Goal: Information Seeking & Learning: Understand process/instructions

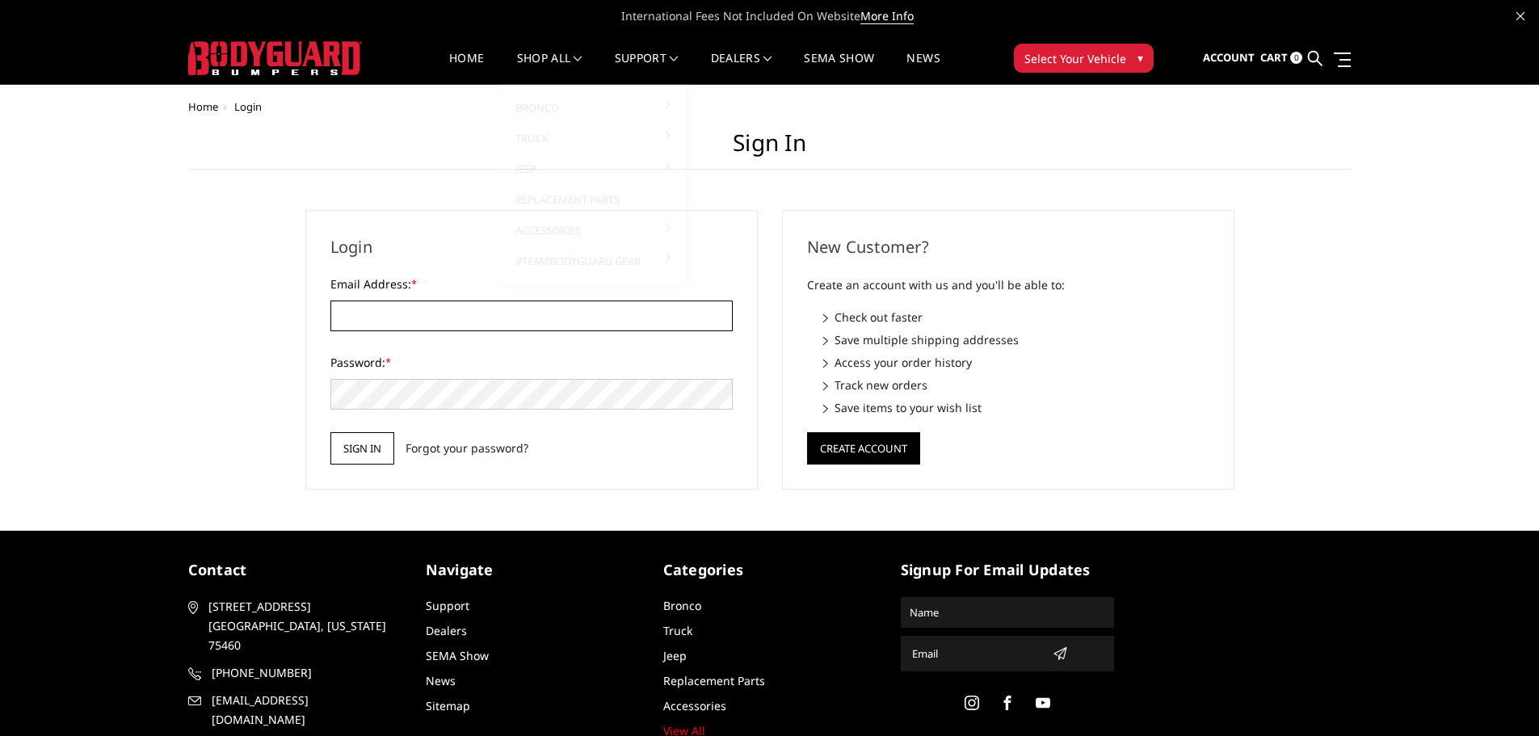
type input "[EMAIL_ADDRESS][DOMAIN_NAME]"
click at [381, 443] on input "Sign in" at bounding box center [362, 448] width 64 height 32
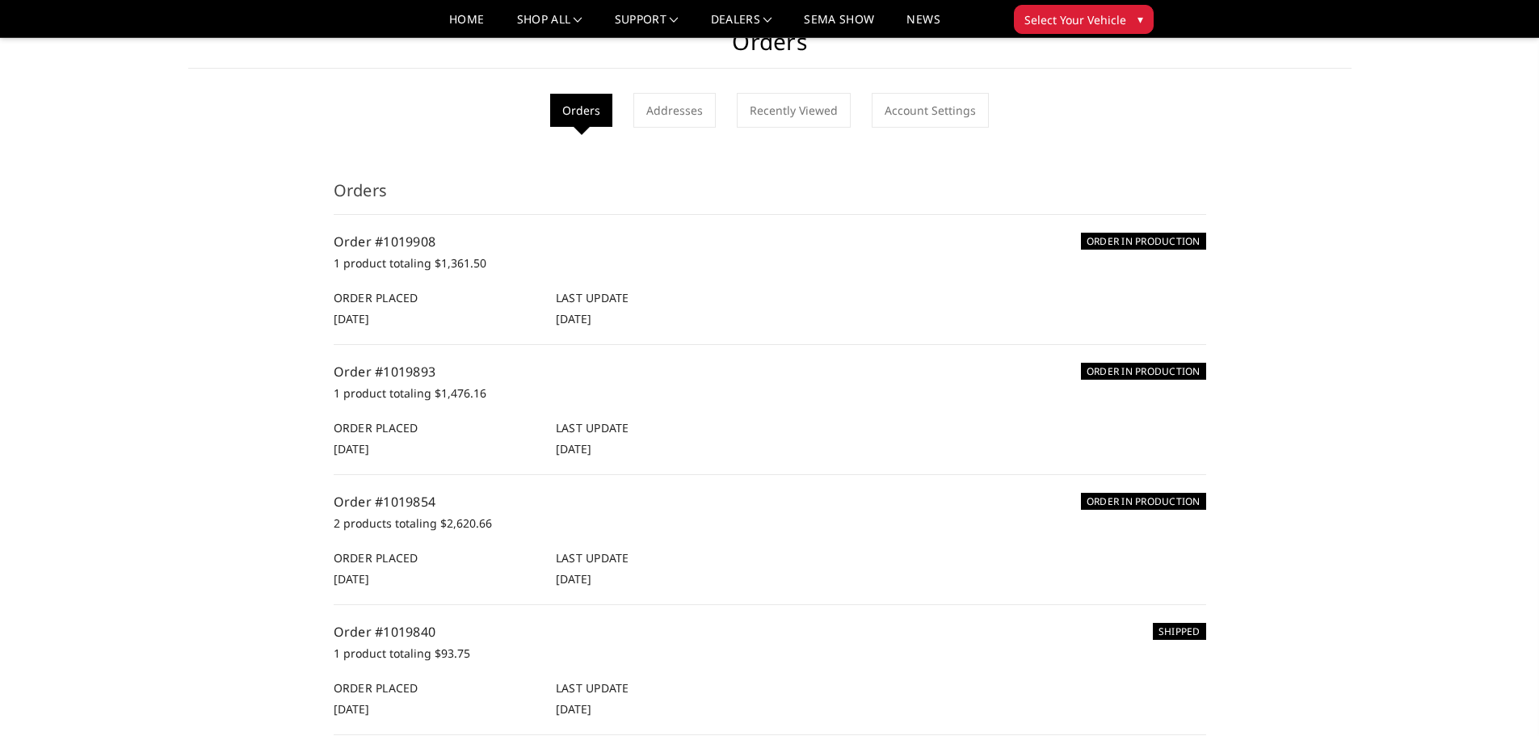
scroll to position [81, 0]
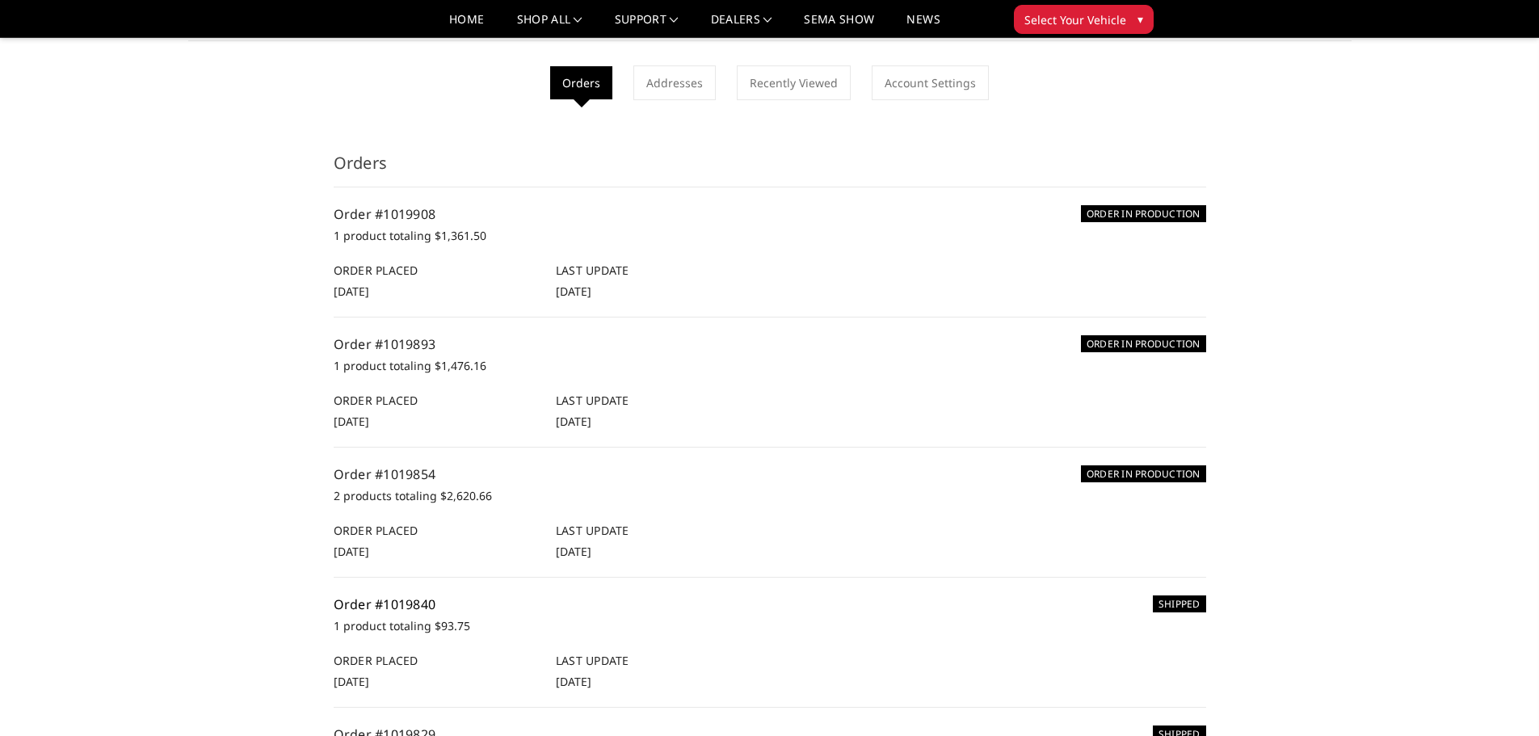
click at [401, 606] on link "Order #1019840" at bounding box center [385, 604] width 103 height 18
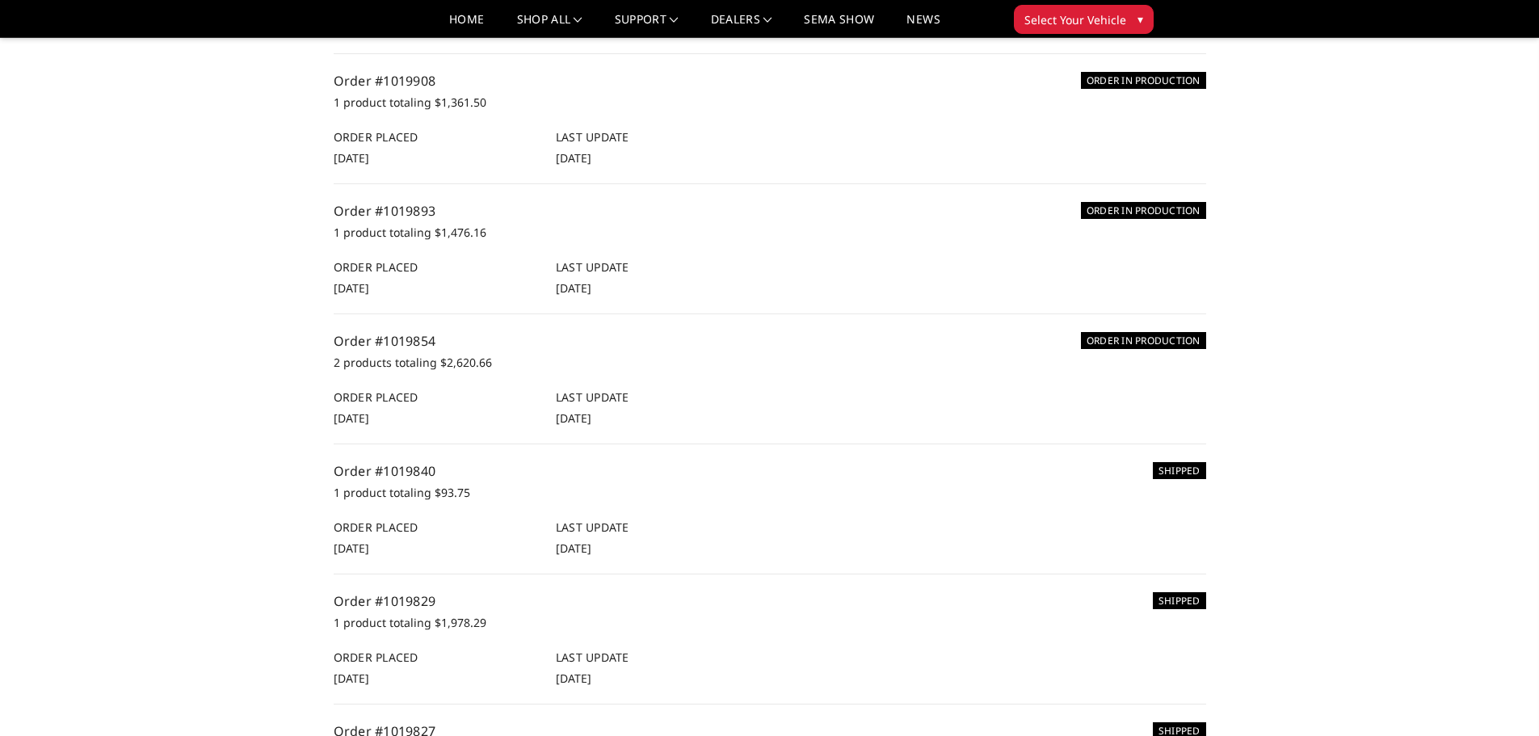
scroll to position [242, 0]
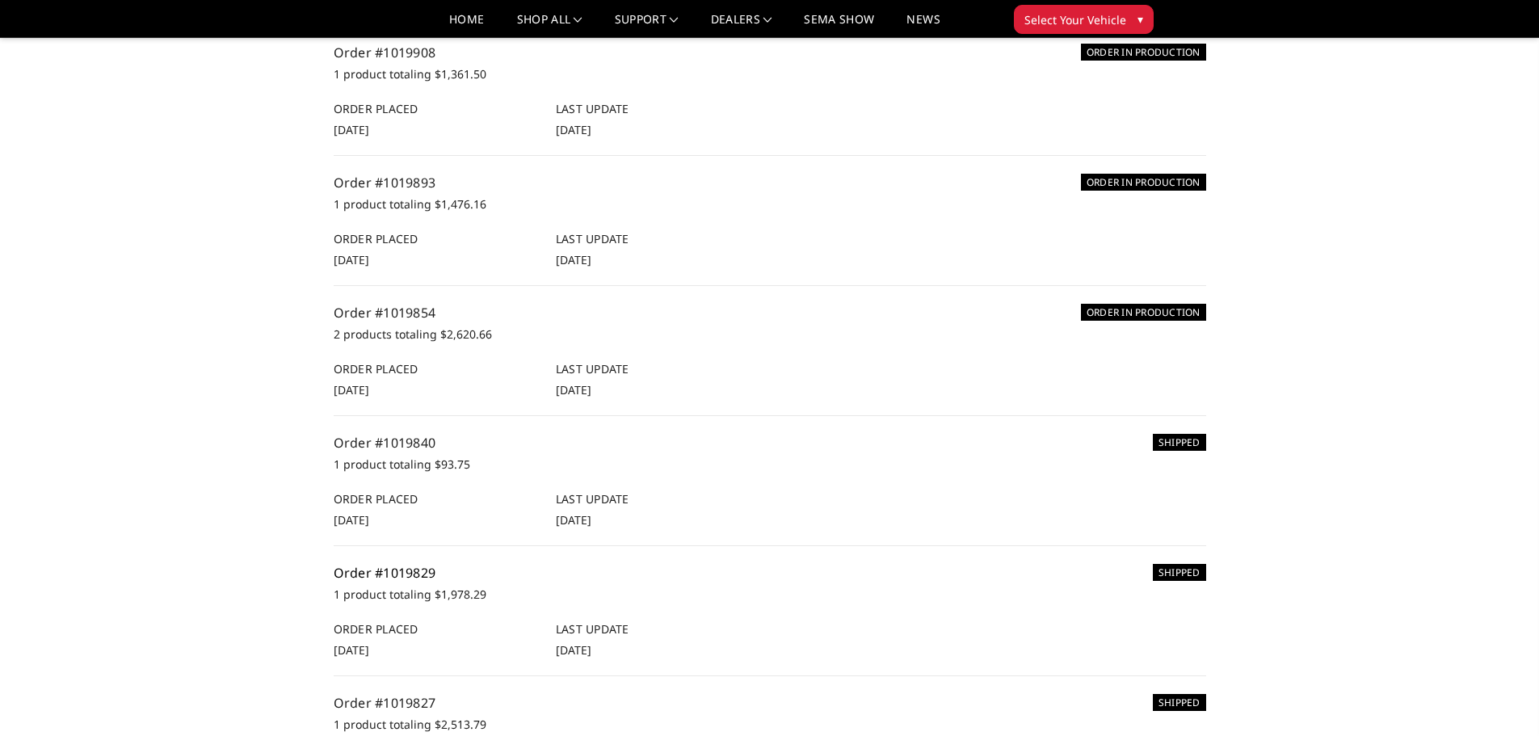
click at [372, 567] on link "Order #1019829" at bounding box center [385, 573] width 103 height 18
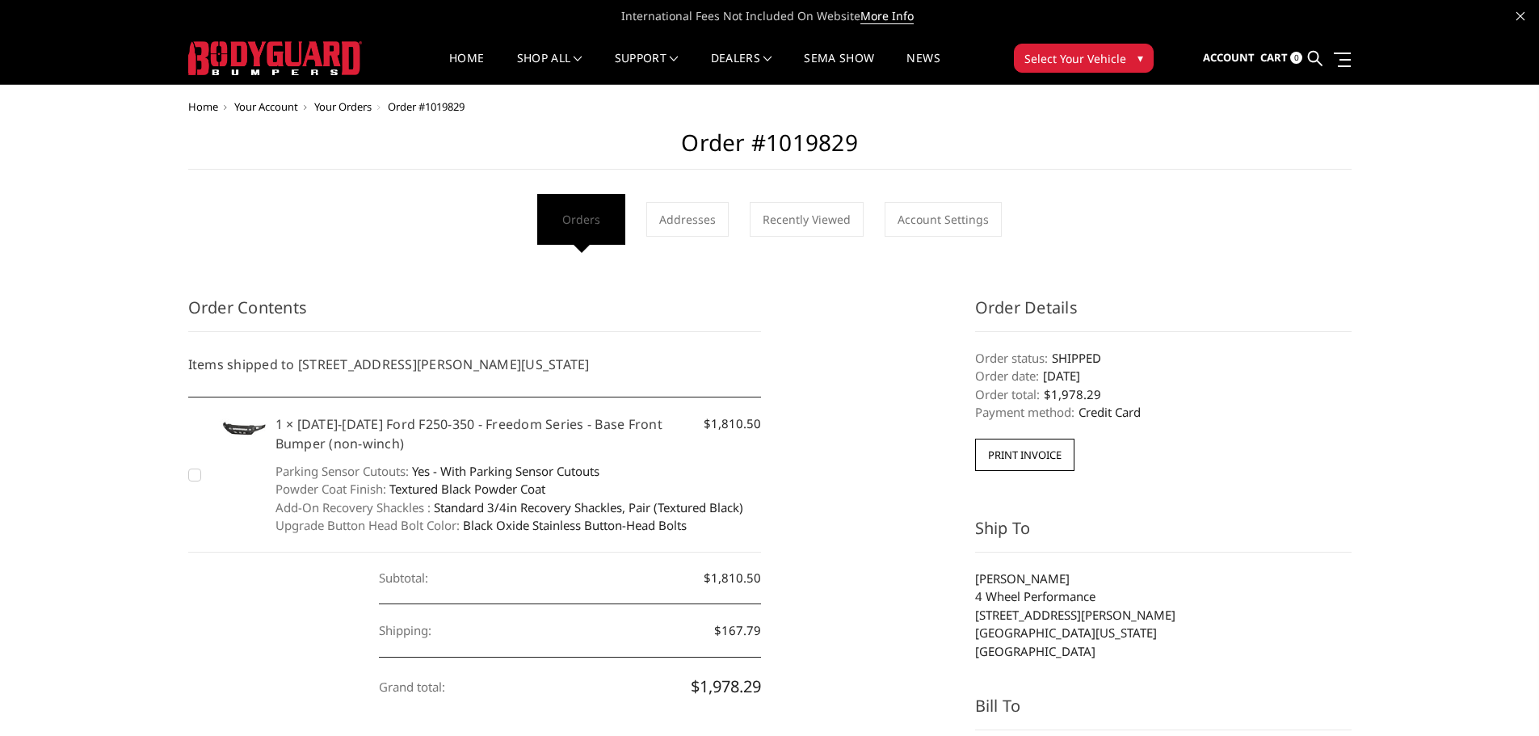
click at [586, 212] on link "Orders" at bounding box center [581, 219] width 64 height 35
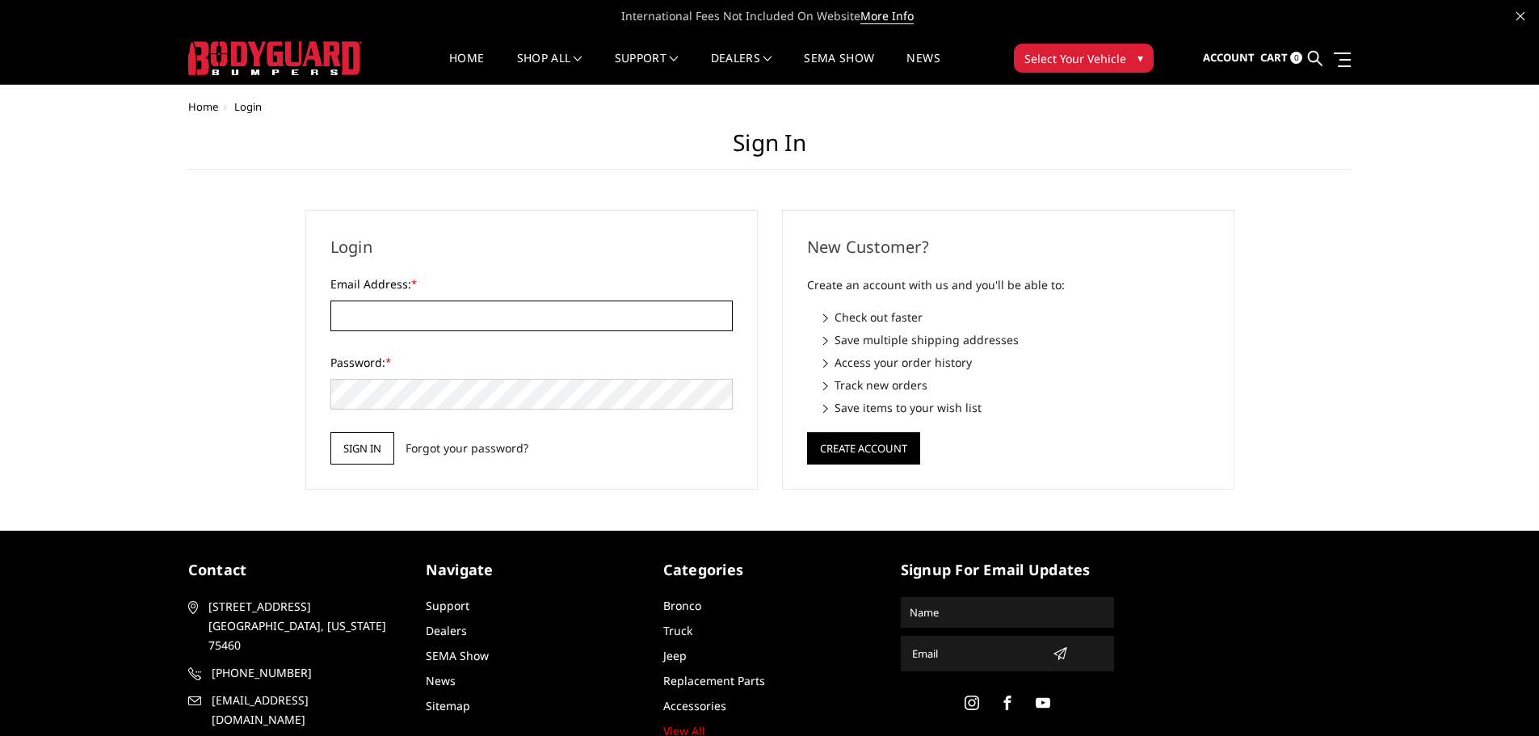
type input "[EMAIL_ADDRESS][DOMAIN_NAME]"
click at [378, 458] on input "Sign in" at bounding box center [362, 448] width 64 height 32
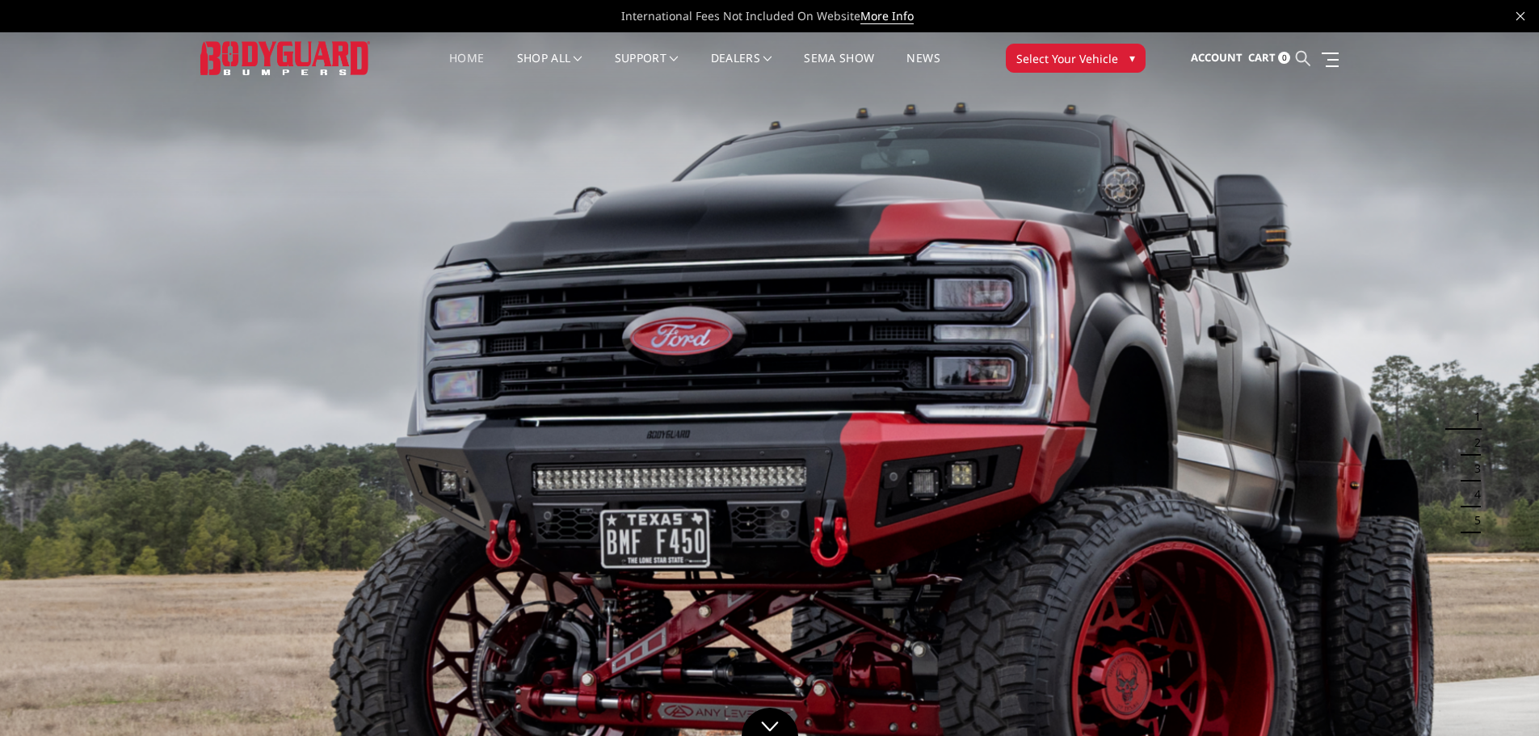
click at [1306, 54] on icon at bounding box center [1302, 58] width 15 height 15
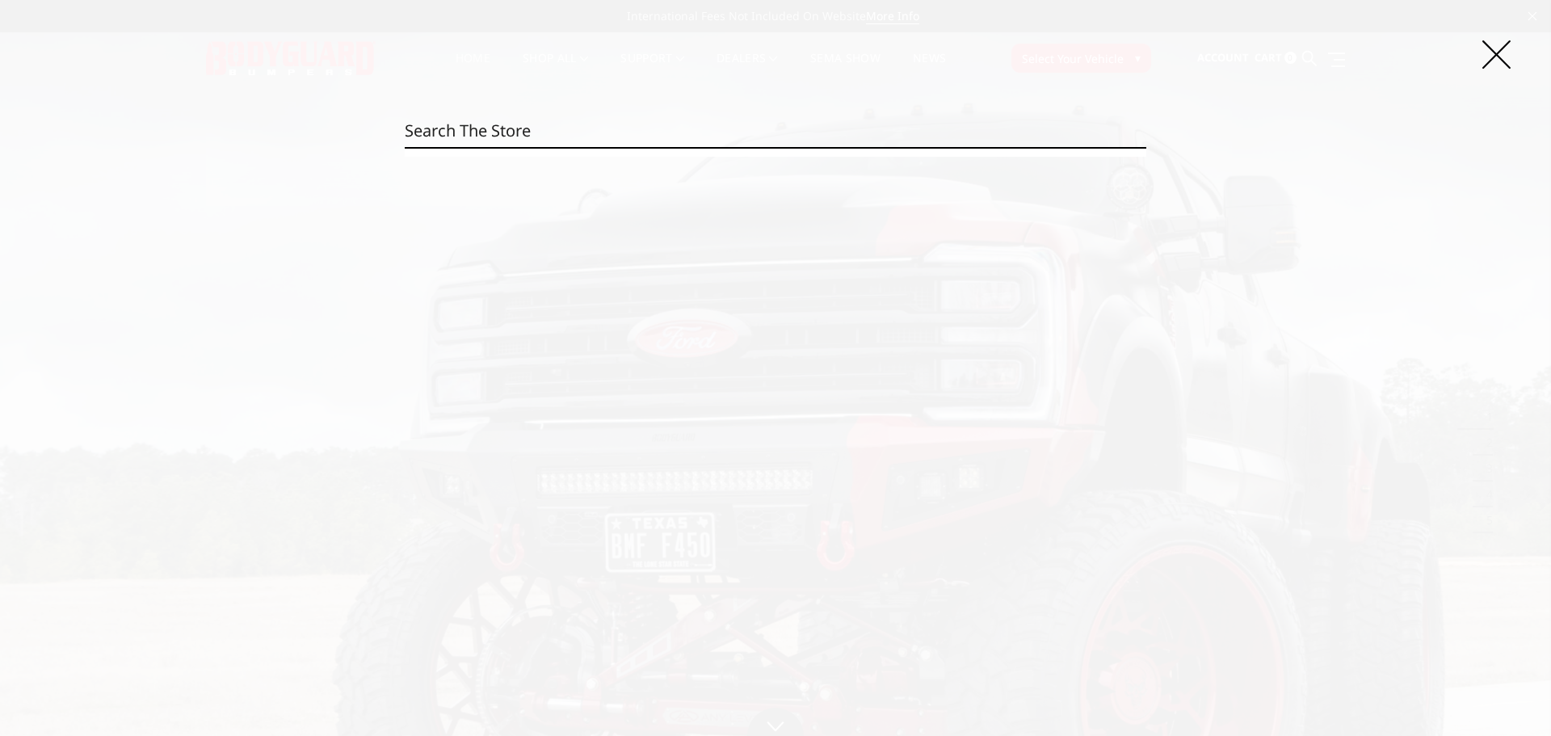
click at [685, 134] on input "Search" at bounding box center [775, 131] width 741 height 32
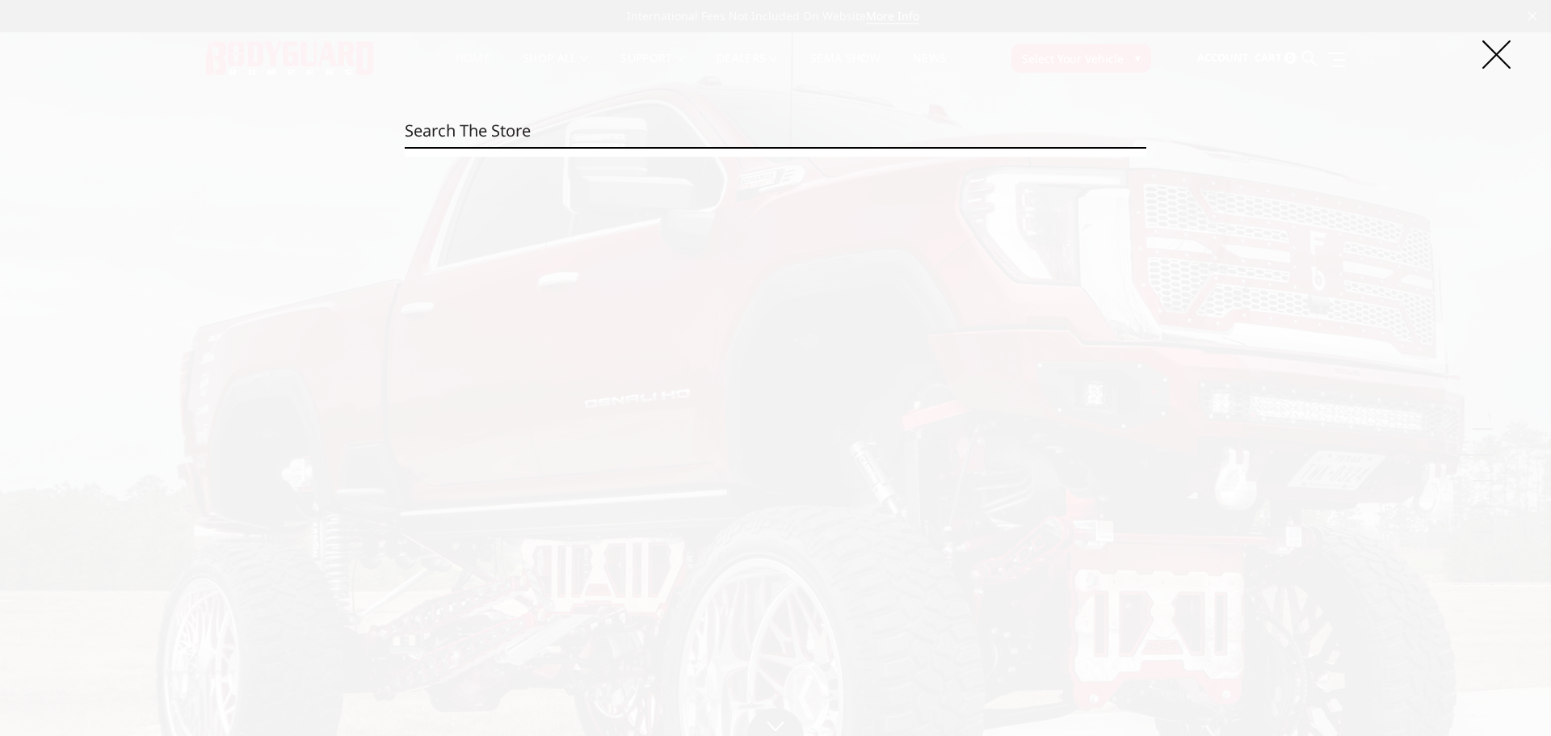
paste input "NEG24BYTMH"
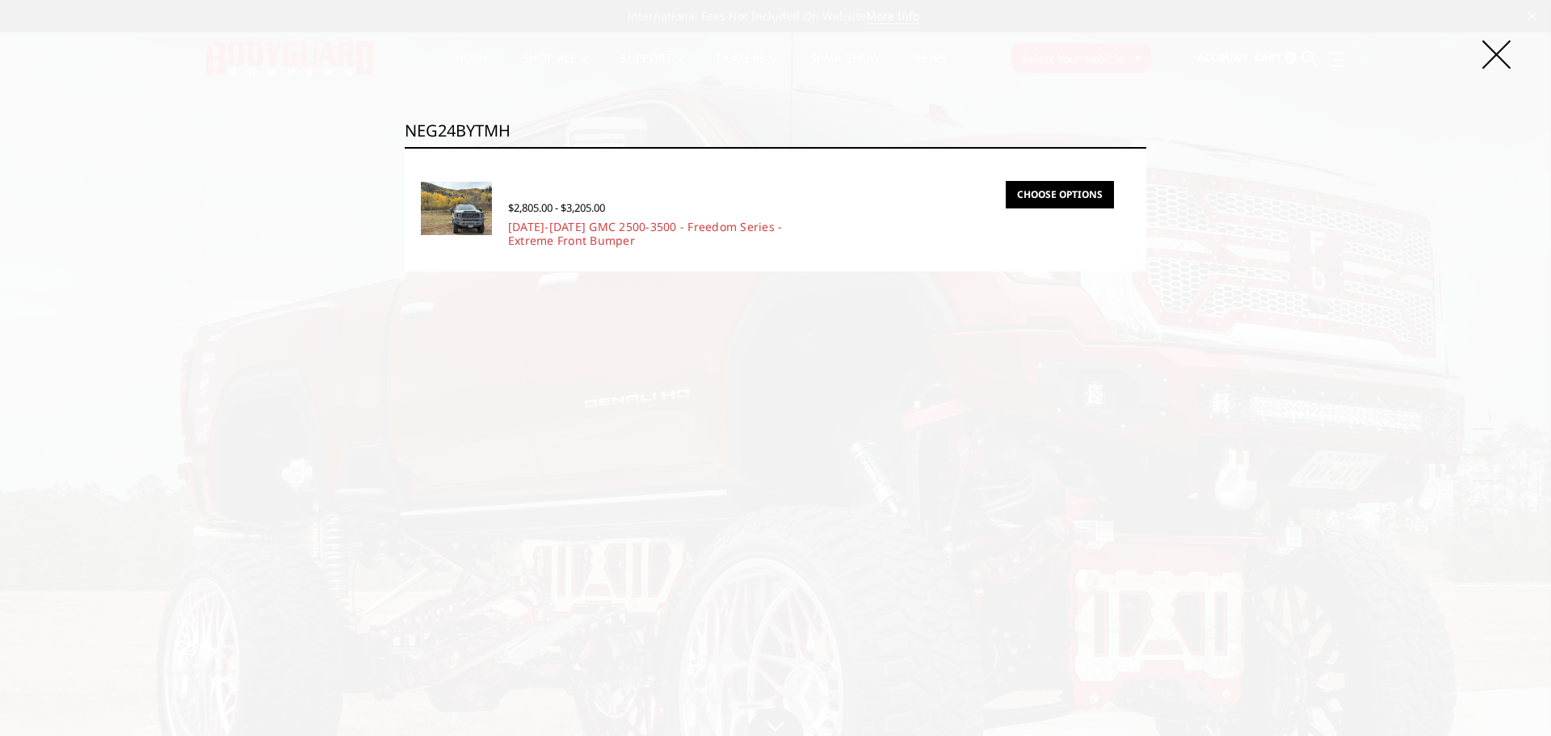
type input "NEG24BYTMH"
click at [1098, 192] on link "Choose Options" at bounding box center [1060, 194] width 108 height 27
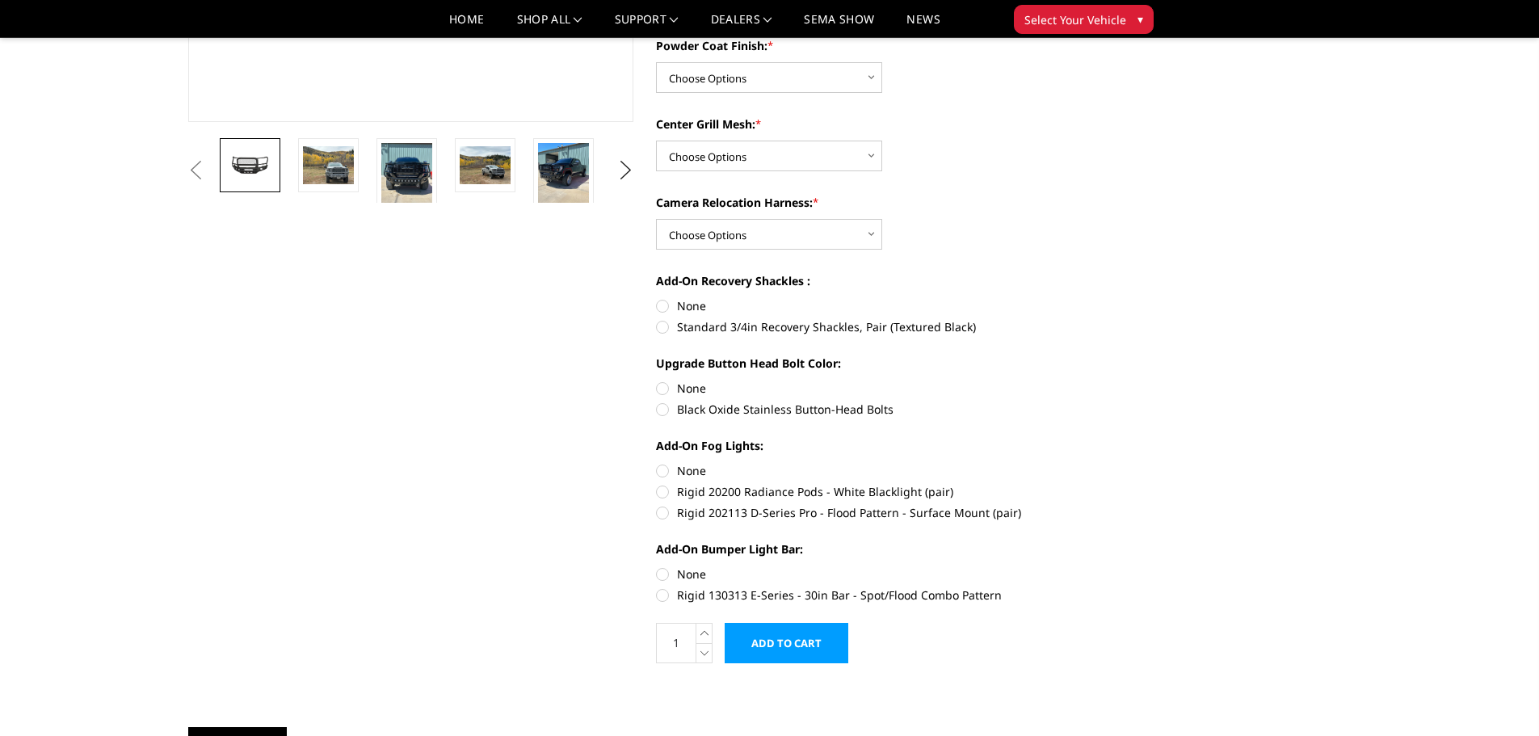
scroll to position [485, 0]
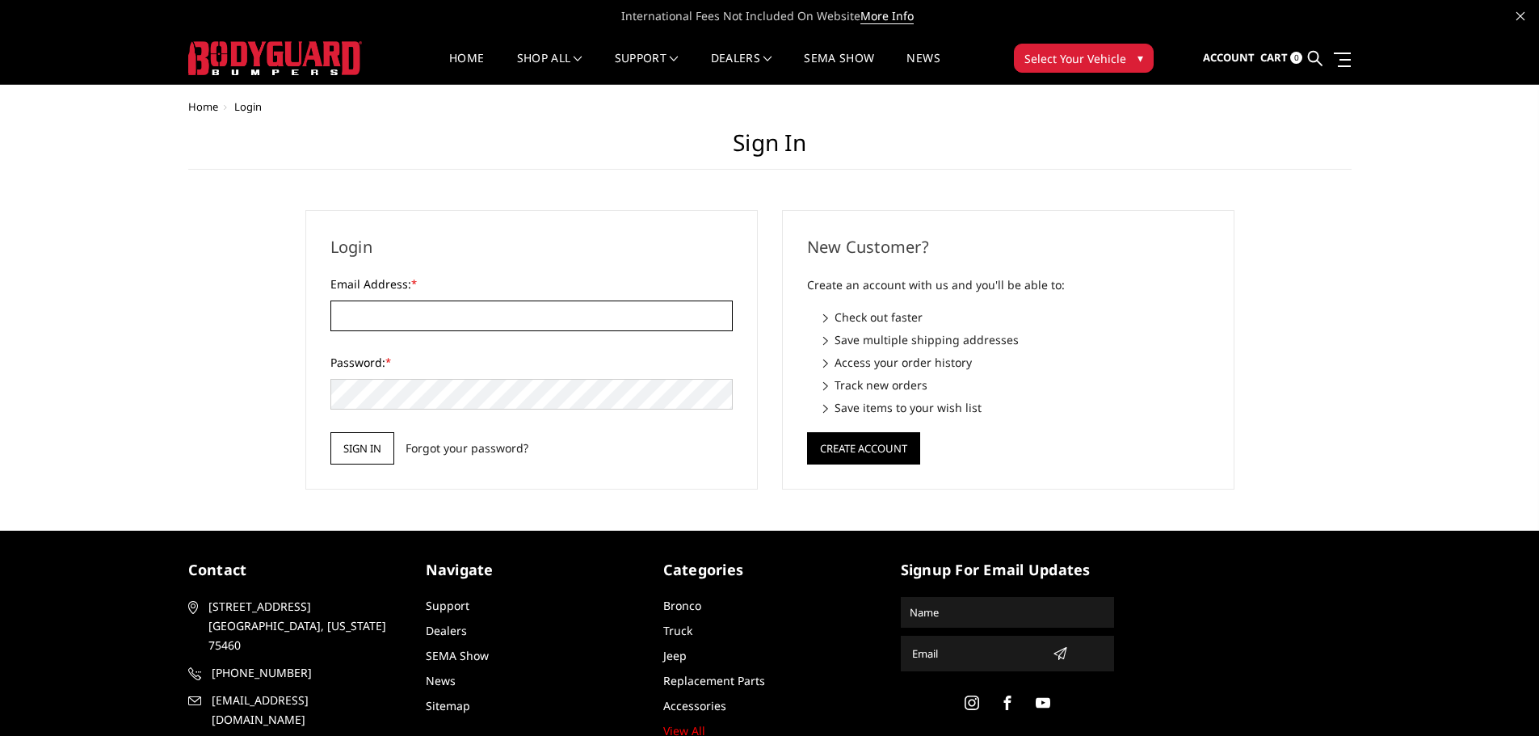
type input "[EMAIL_ADDRESS][DOMAIN_NAME]"
click at [384, 460] on input "Sign in" at bounding box center [362, 448] width 64 height 32
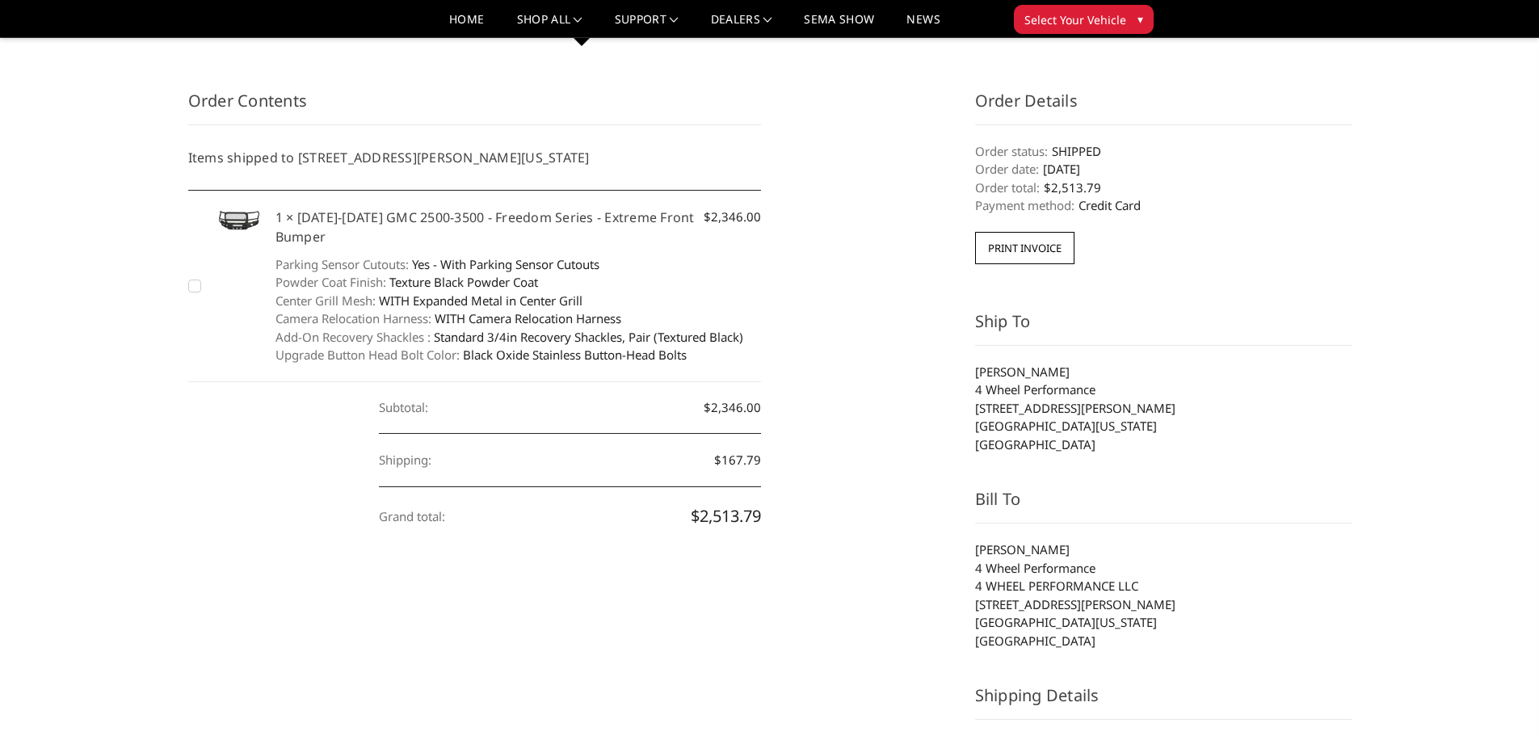
scroll to position [81, 0]
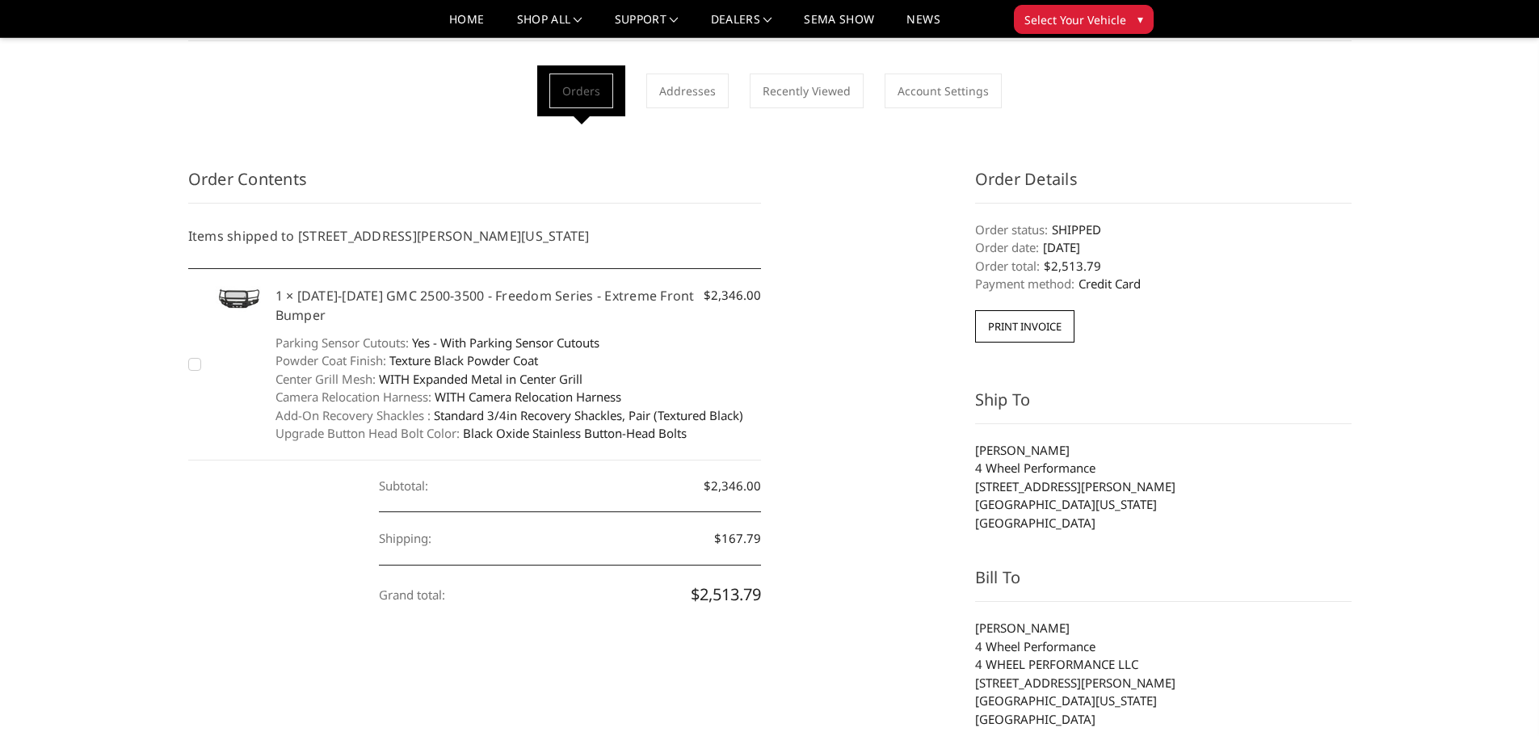
click at [435, 294] on h5 "1 × 2024-2025 GMC 2500-3500 - Freedom Series - Extreme Front Bumper" at bounding box center [518, 305] width 486 height 39
click at [281, 297] on h5 "1 × 2024-2025 GMC 2500-3500 - Freedom Series - Extreme Front Bumper" at bounding box center [518, 305] width 486 height 39
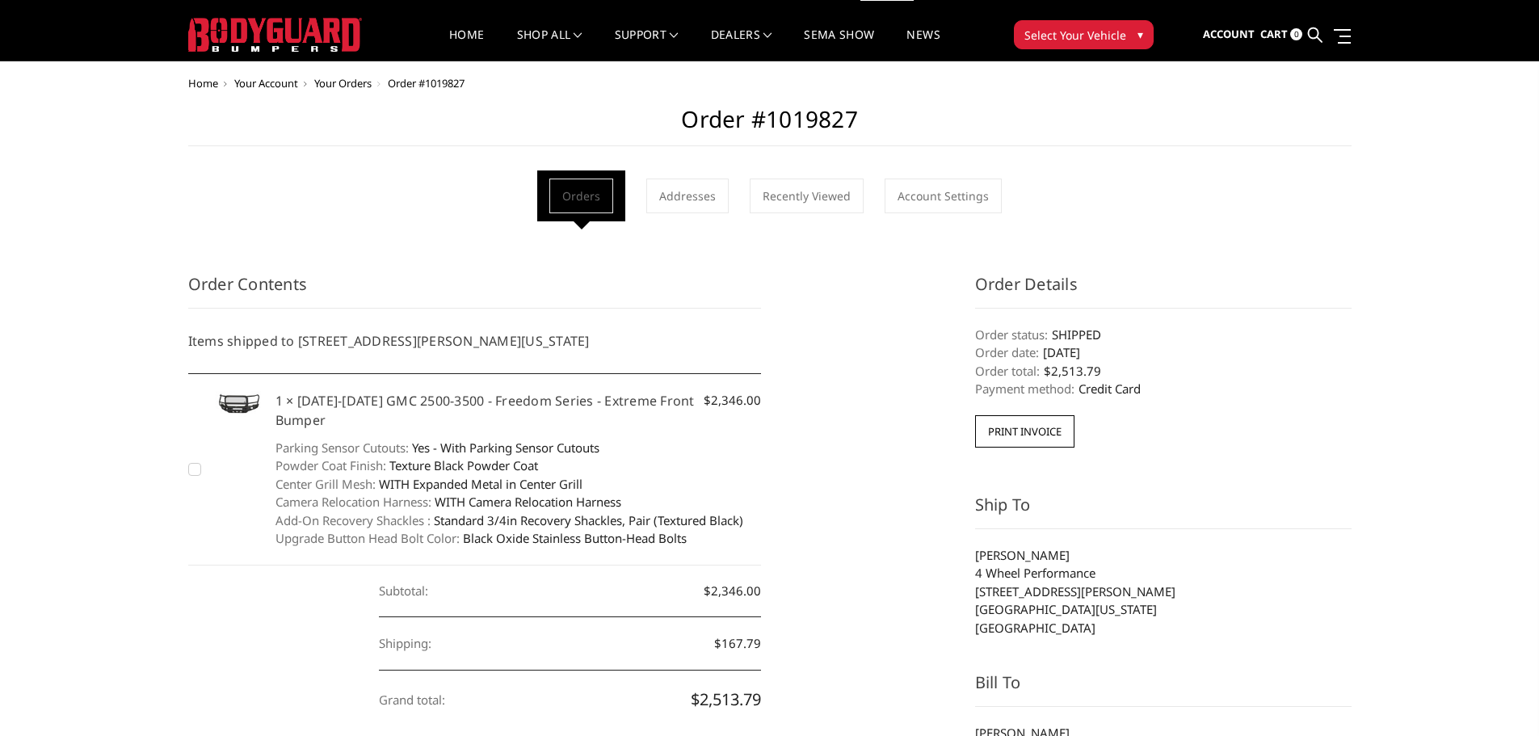
scroll to position [0, 0]
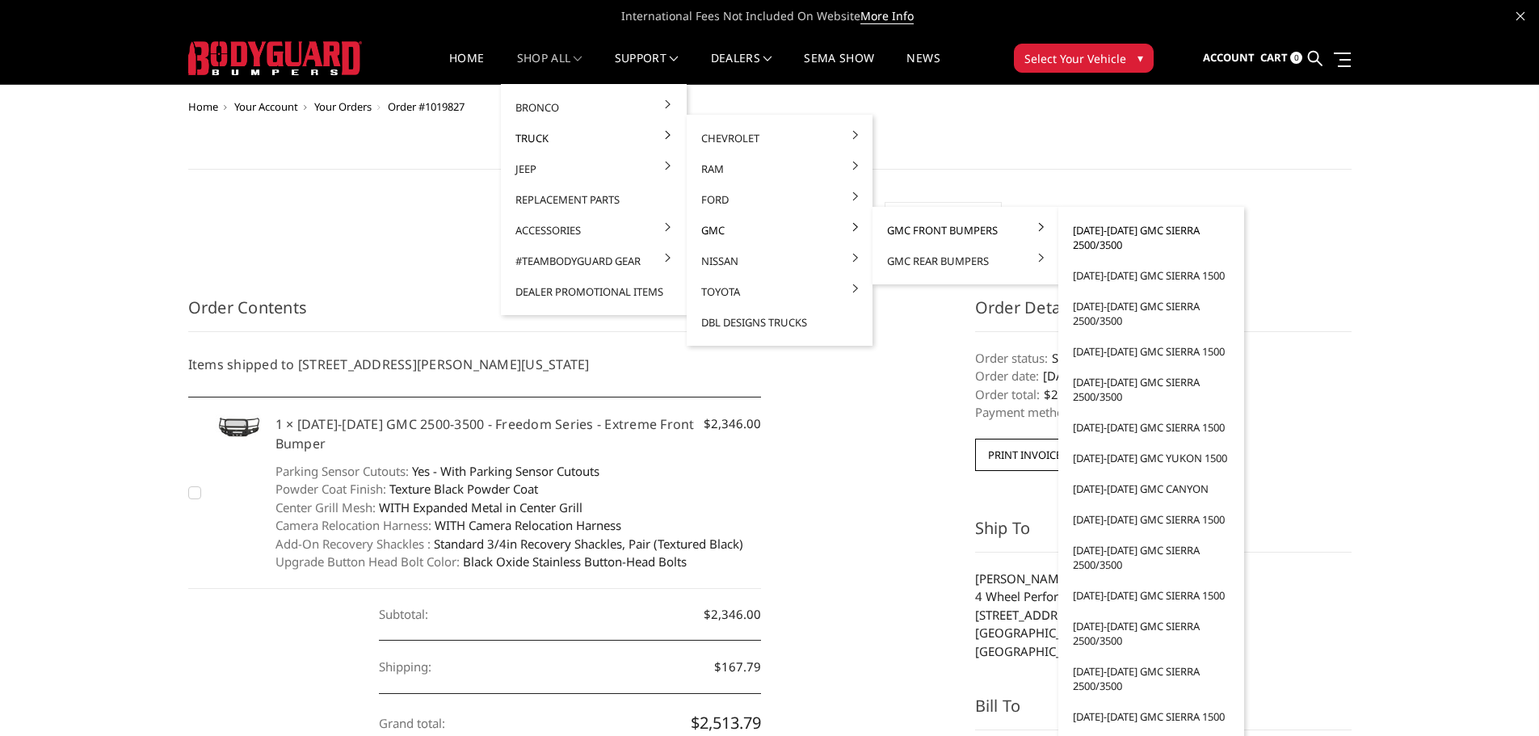
click at [1107, 247] on link "[DATE]-[DATE] GMC Sierra 2500/3500" at bounding box center [1150, 237] width 173 height 45
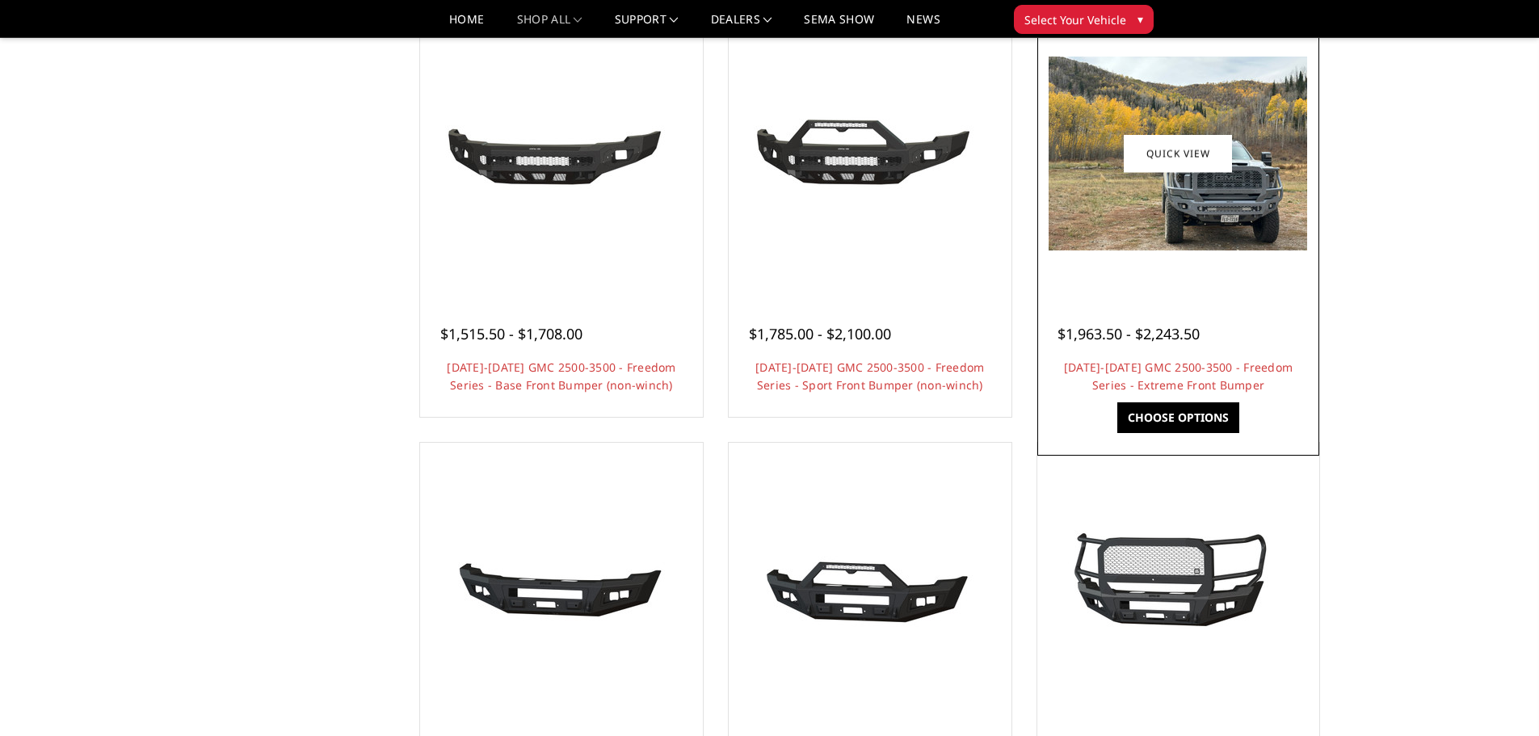
scroll to position [646, 0]
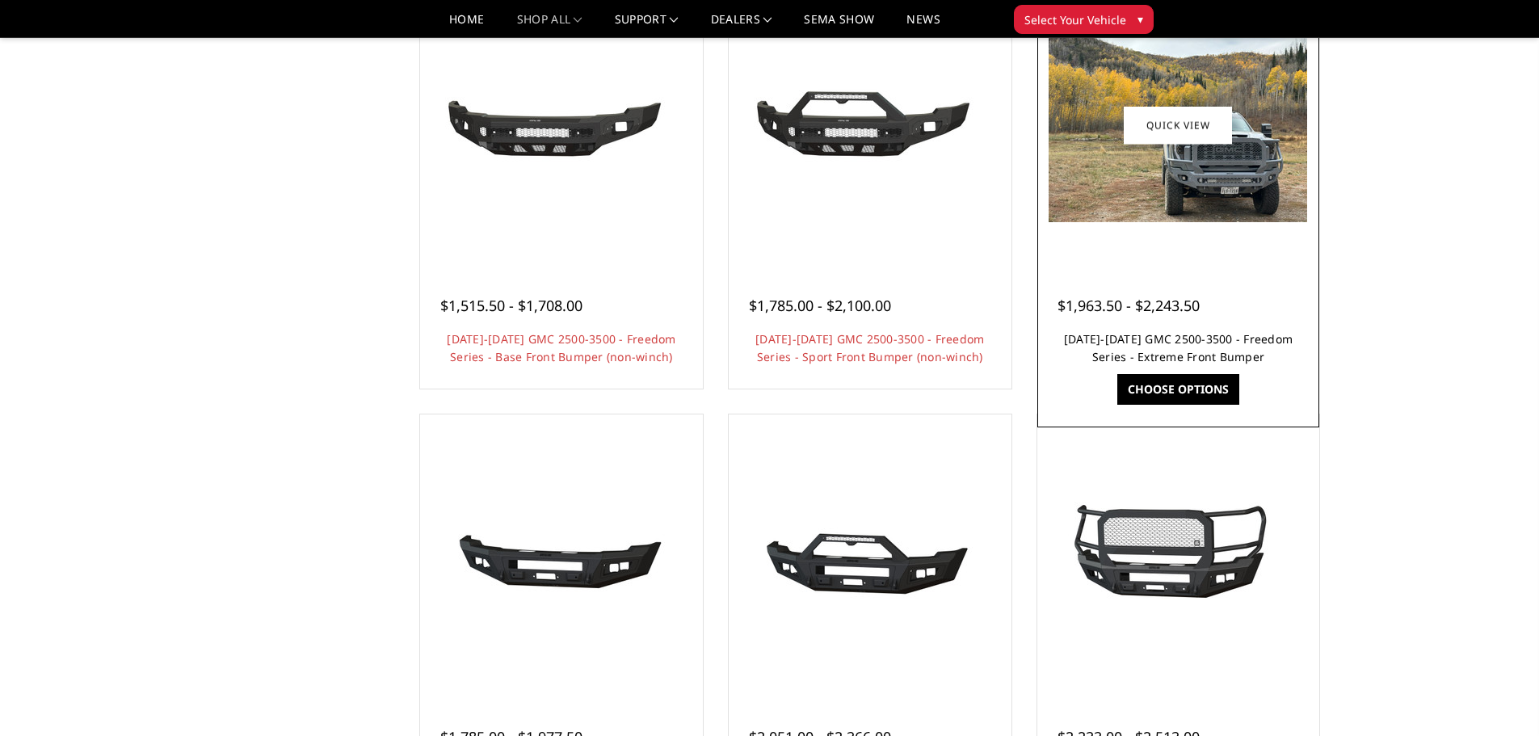
click at [1167, 357] on link "[DATE]-[DATE] GMC 2500-3500 - Freedom Series - Extreme Front Bumper" at bounding box center [1178, 347] width 229 height 33
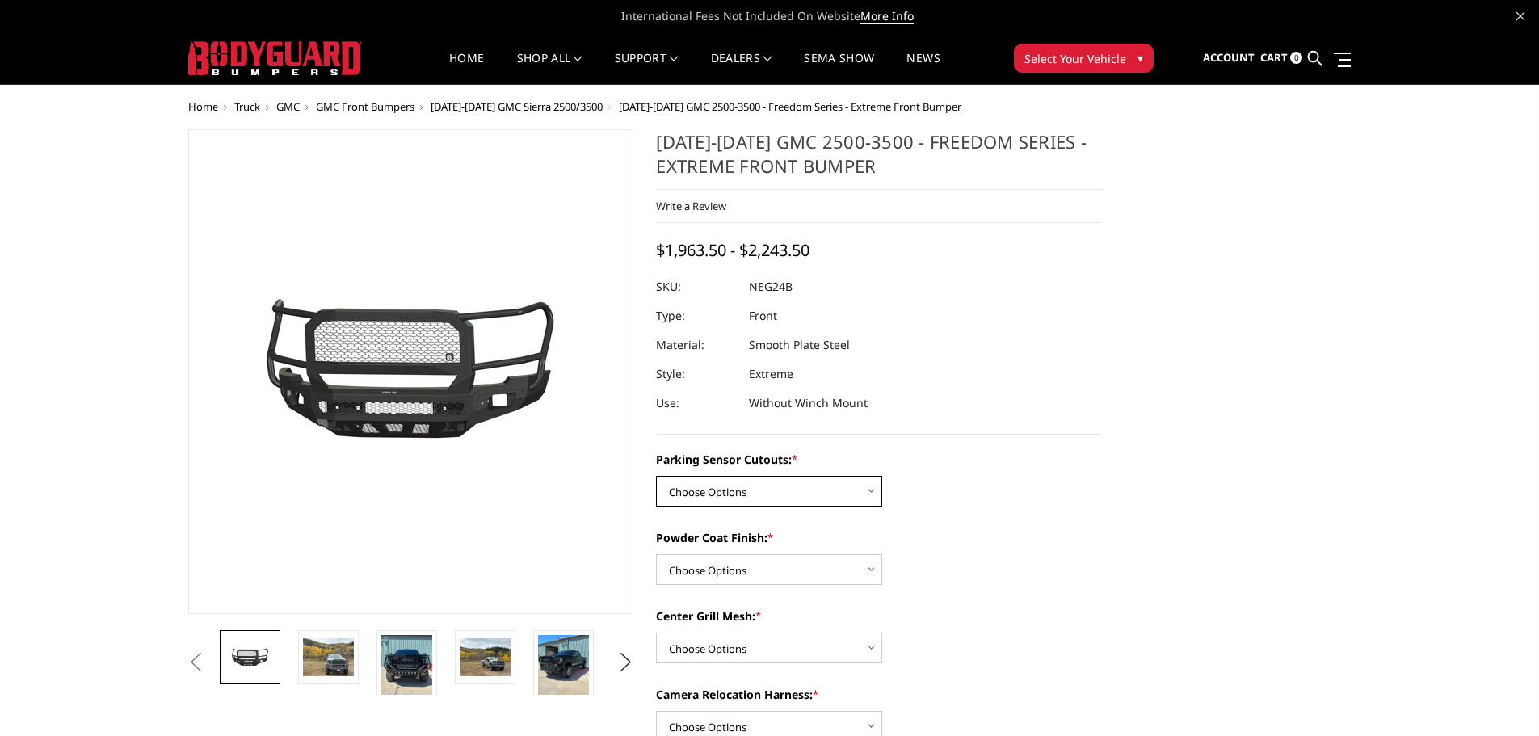
click at [798, 505] on select "Choose Options No - Without Parking Sensor Cutouts Yes - With Parking Sensor Cu…" at bounding box center [769, 491] width 226 height 31
drag, startPoint x: 1106, startPoint y: 394, endPoint x: 1093, endPoint y: 392, distance: 13.9
click at [1106, 394] on section "2024-2025 GMC 2500-3500 - Freedom Series - Extreme Front Bumper Write a Review …" at bounding box center [879, 650] width 468 height 1043
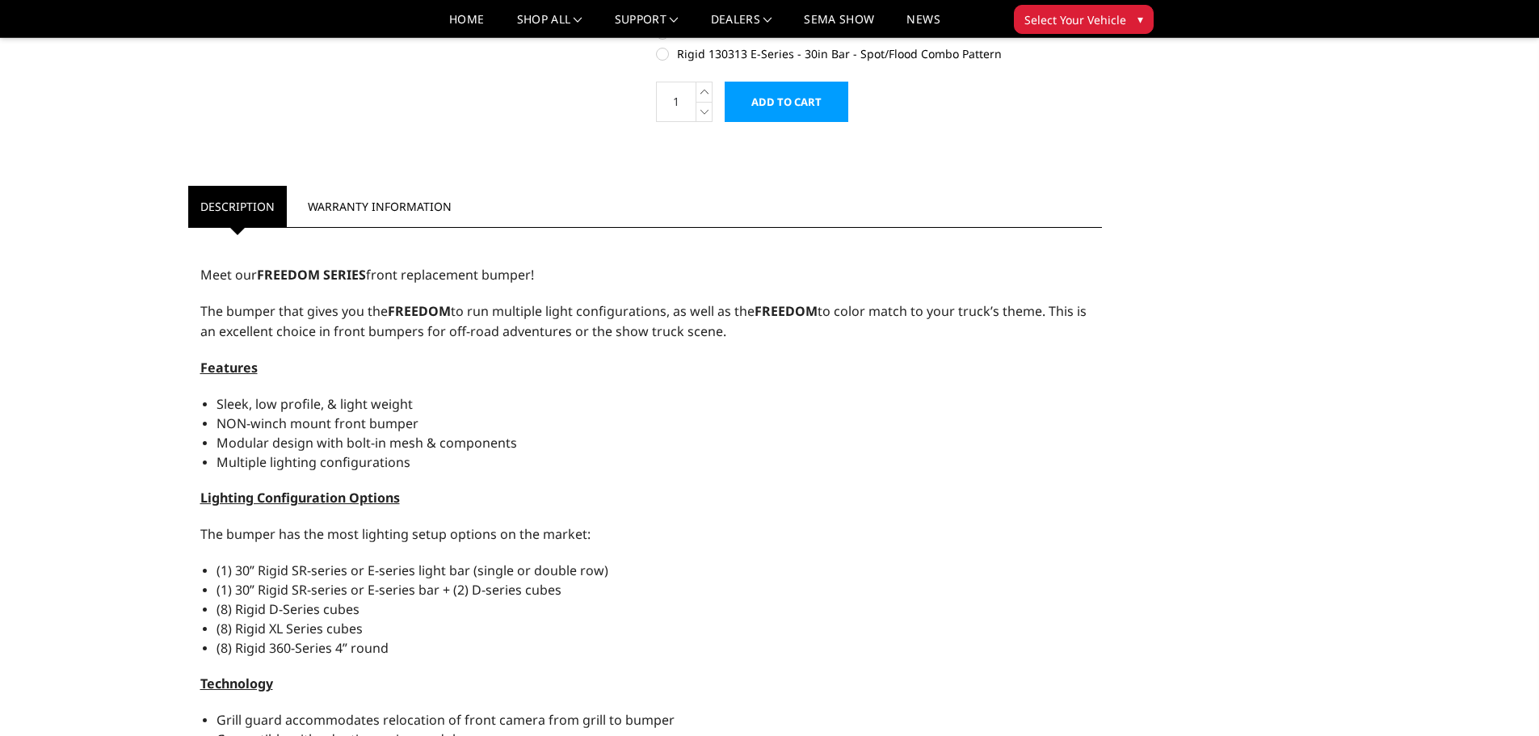
scroll to position [985, 0]
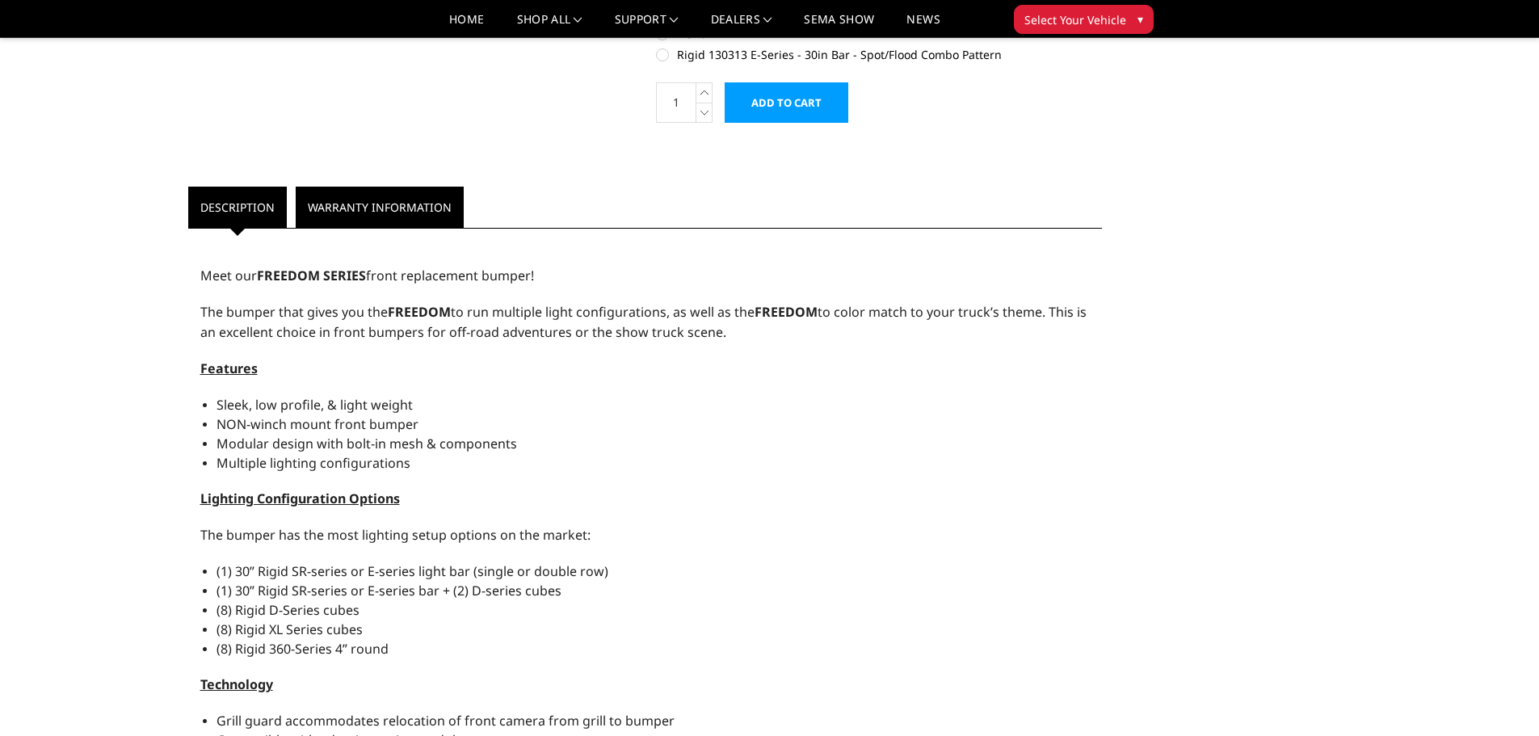
click at [372, 212] on link "Warranty Information" at bounding box center [380, 207] width 168 height 41
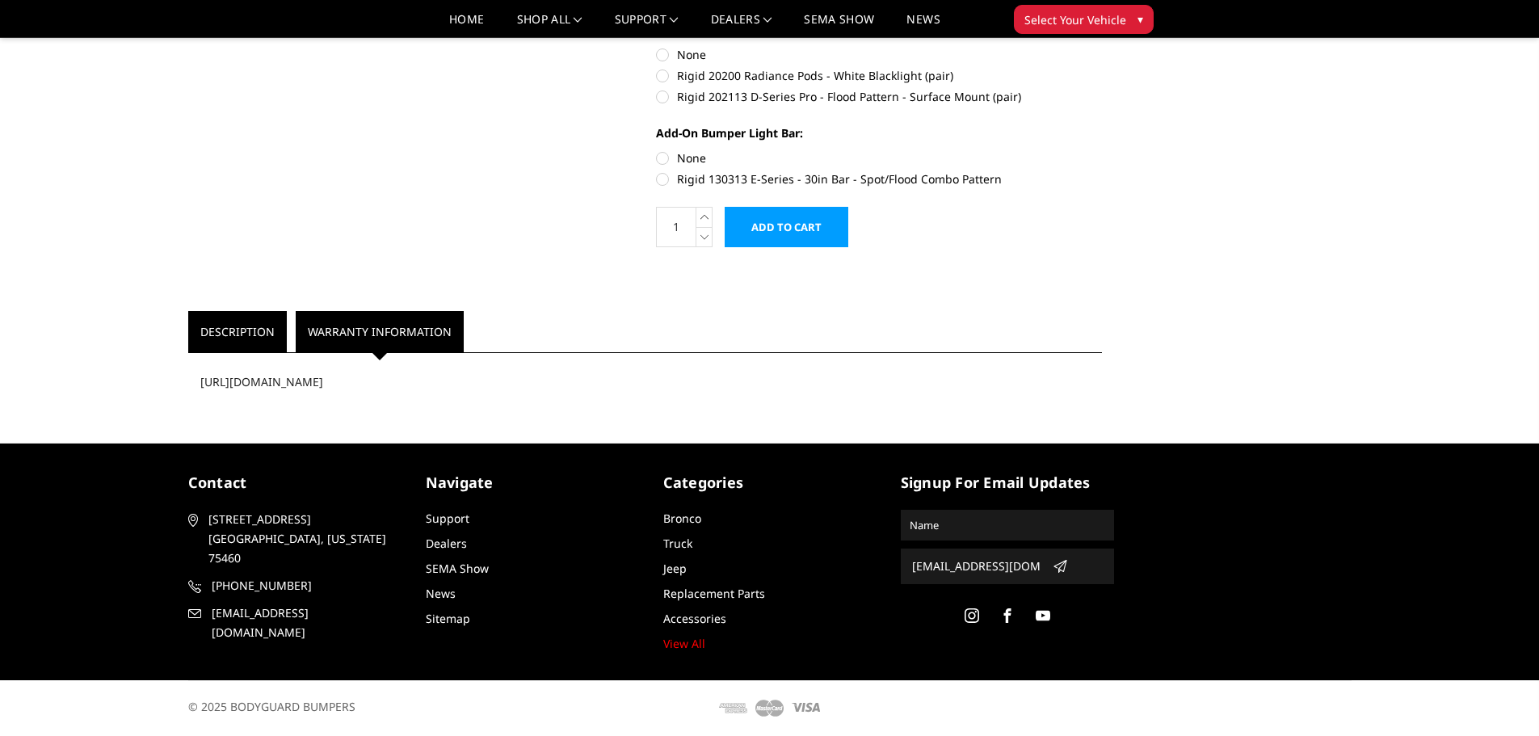
click at [241, 317] on link "Description" at bounding box center [237, 331] width 99 height 41
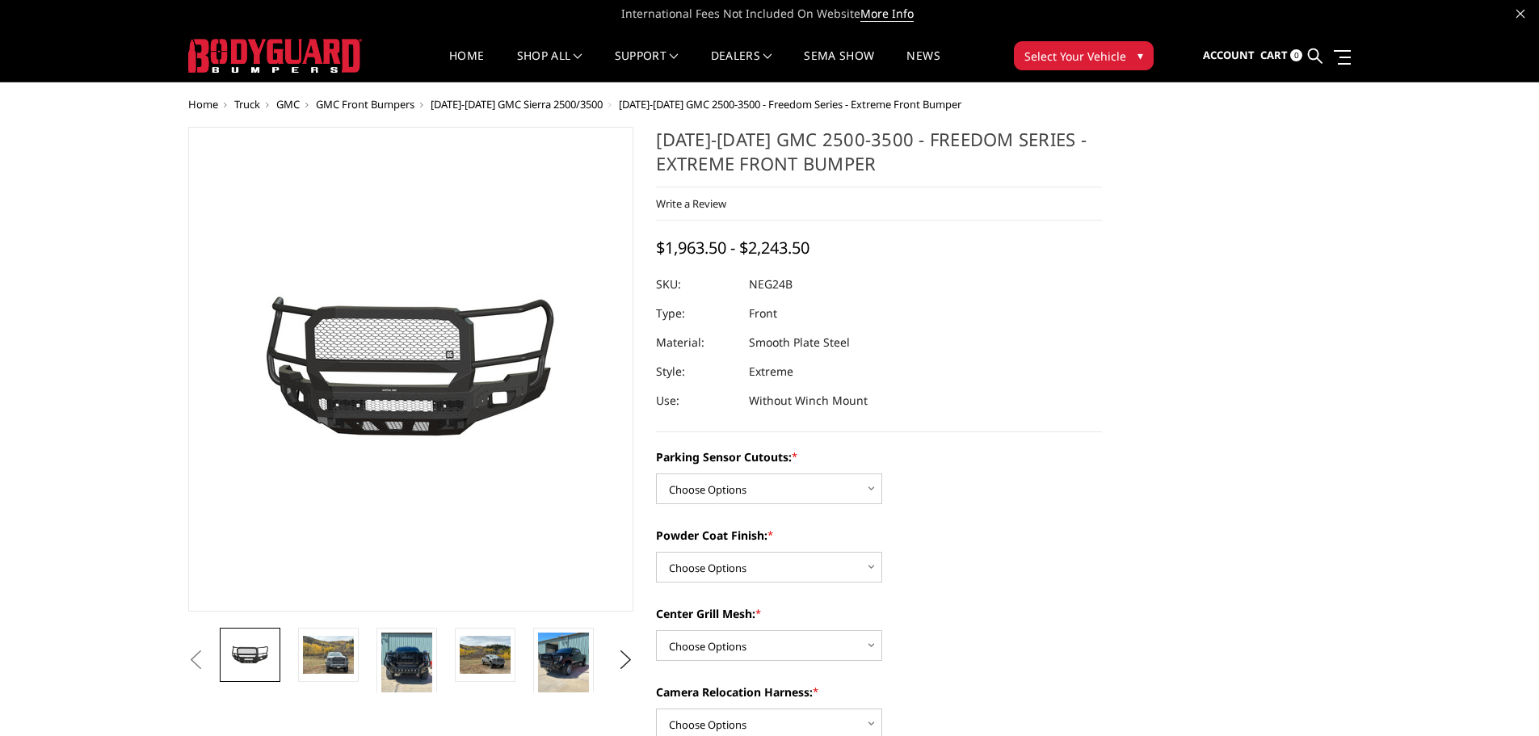
scroll to position [0, 0]
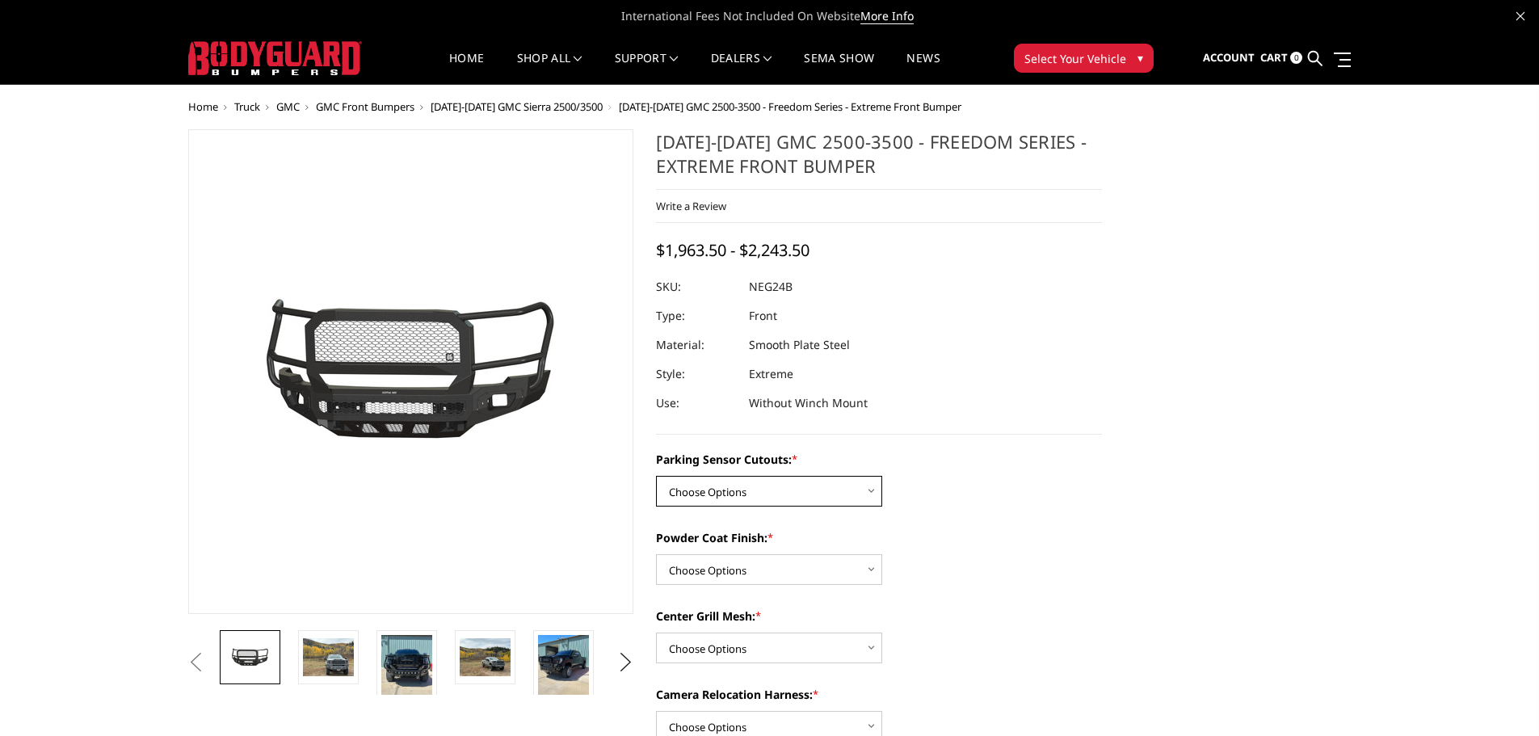
drag, startPoint x: 742, startPoint y: 490, endPoint x: 748, endPoint y: 503, distance: 14.1
click at [742, 490] on select "Choose Options No - Without Parking Sensor Cutouts Yes - With Parking Sensor Cu…" at bounding box center [769, 491] width 226 height 31
select select "2874"
click at [656, 476] on select "Choose Options No - Without Parking Sensor Cutouts Yes - With Parking Sensor Cu…" at bounding box center [769, 491] width 226 height 31
click at [733, 568] on select "Choose Options Bare Metal Texture Black Powder Coat" at bounding box center [769, 569] width 226 height 31
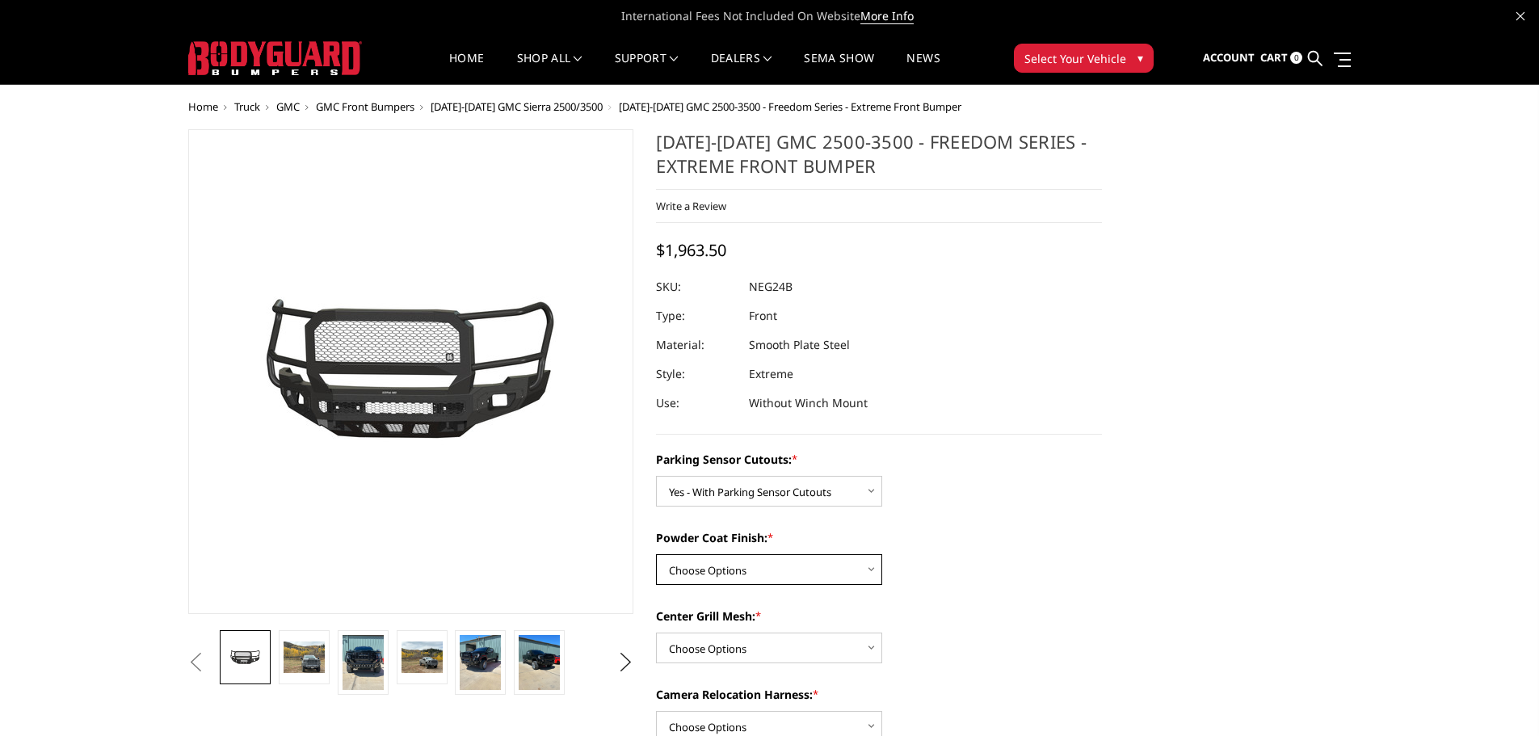
select select "2876"
click at [656, 554] on select "Choose Options Bare Metal Texture Black Powder Coat" at bounding box center [769, 569] width 226 height 31
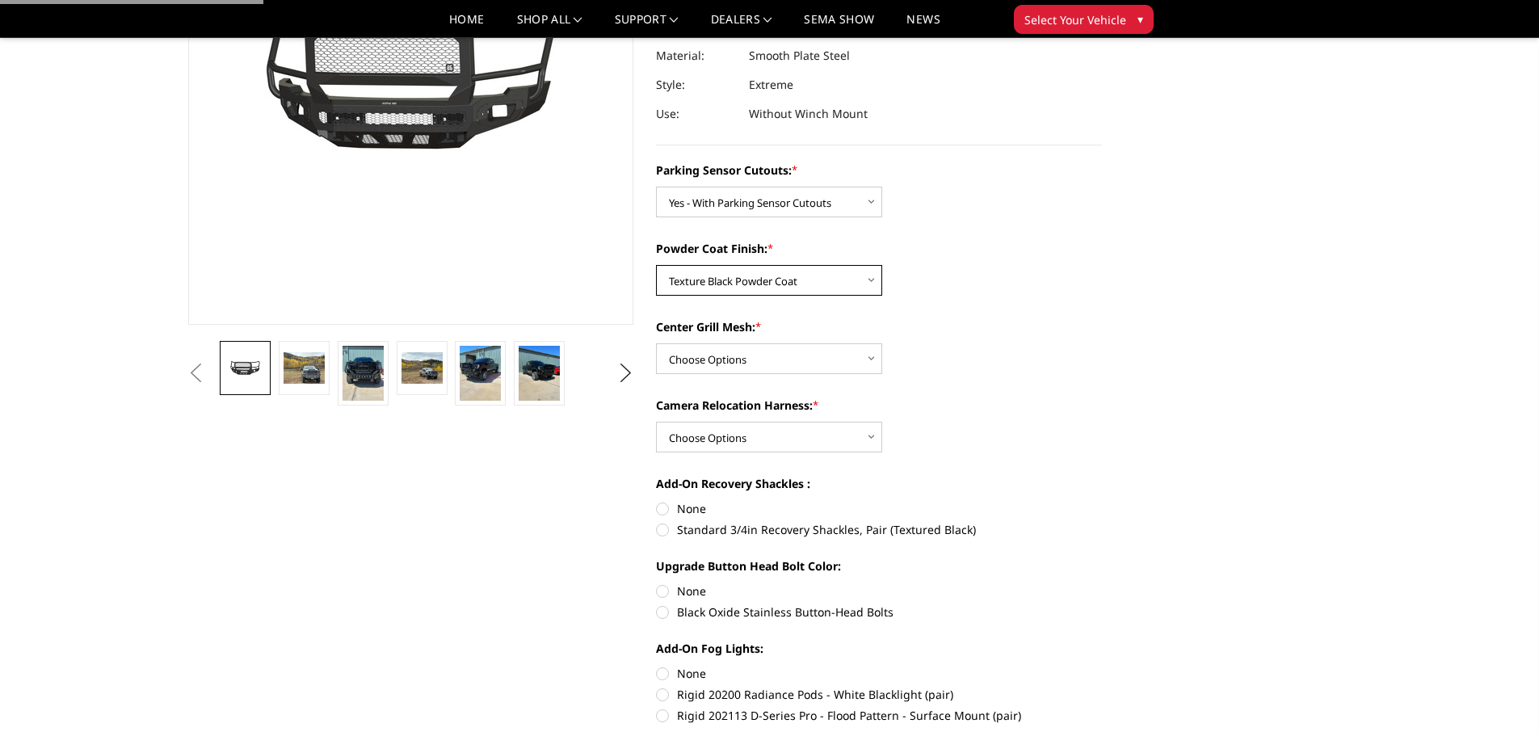
scroll to position [242, 0]
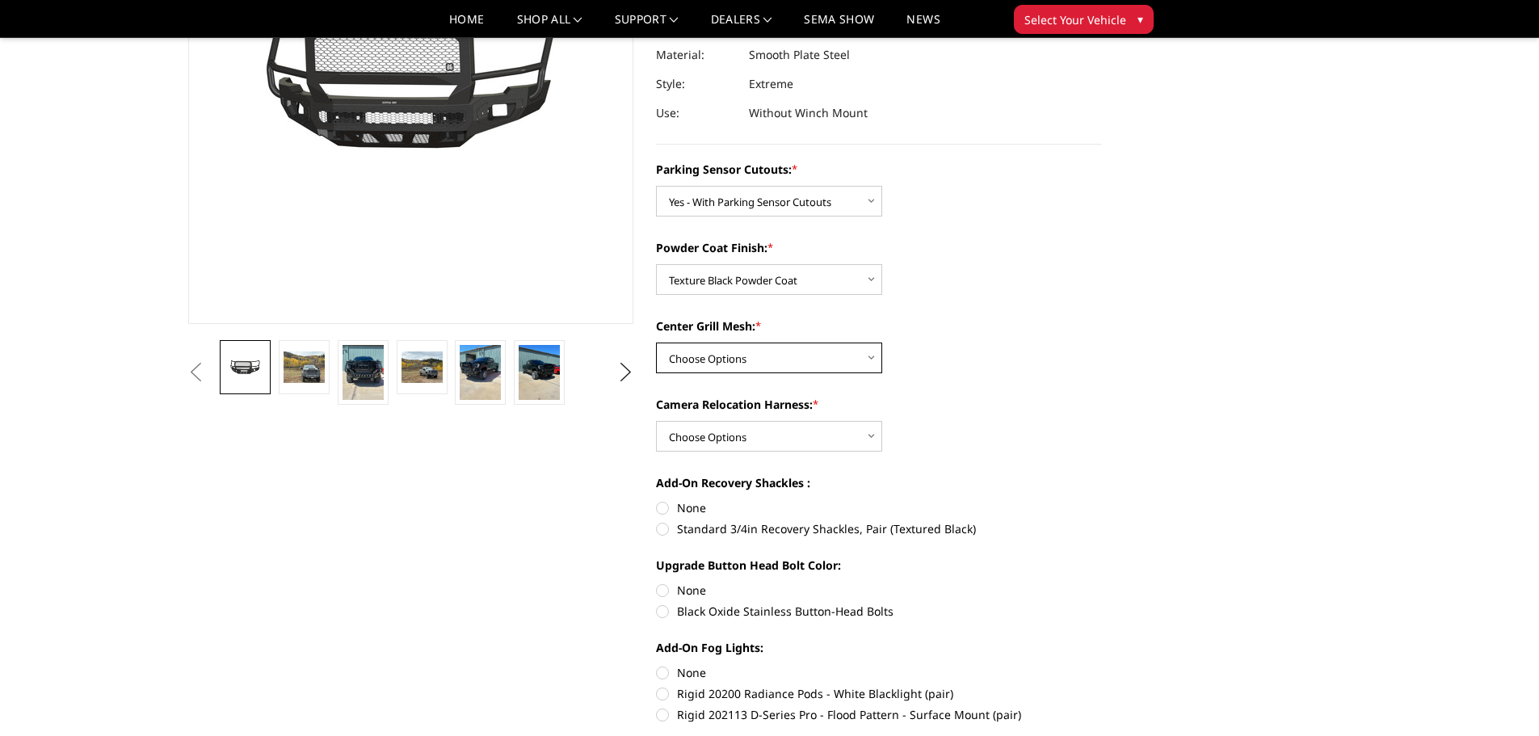
click at [717, 372] on select "Choose Options WITH Expanded Metal in Center Grill WITHOUT Expanded Metal in Ce…" at bounding box center [769, 357] width 226 height 31
select select "2877"
click at [656, 342] on select "Choose Options WITH Expanded Metal in Center Grill WITHOUT Expanded Metal in Ce…" at bounding box center [769, 357] width 226 height 31
click at [719, 433] on select "Choose Options WITH Camera Relocation Harness WITHOUT Camera Relocation Harness" at bounding box center [769, 436] width 226 height 31
select select "2879"
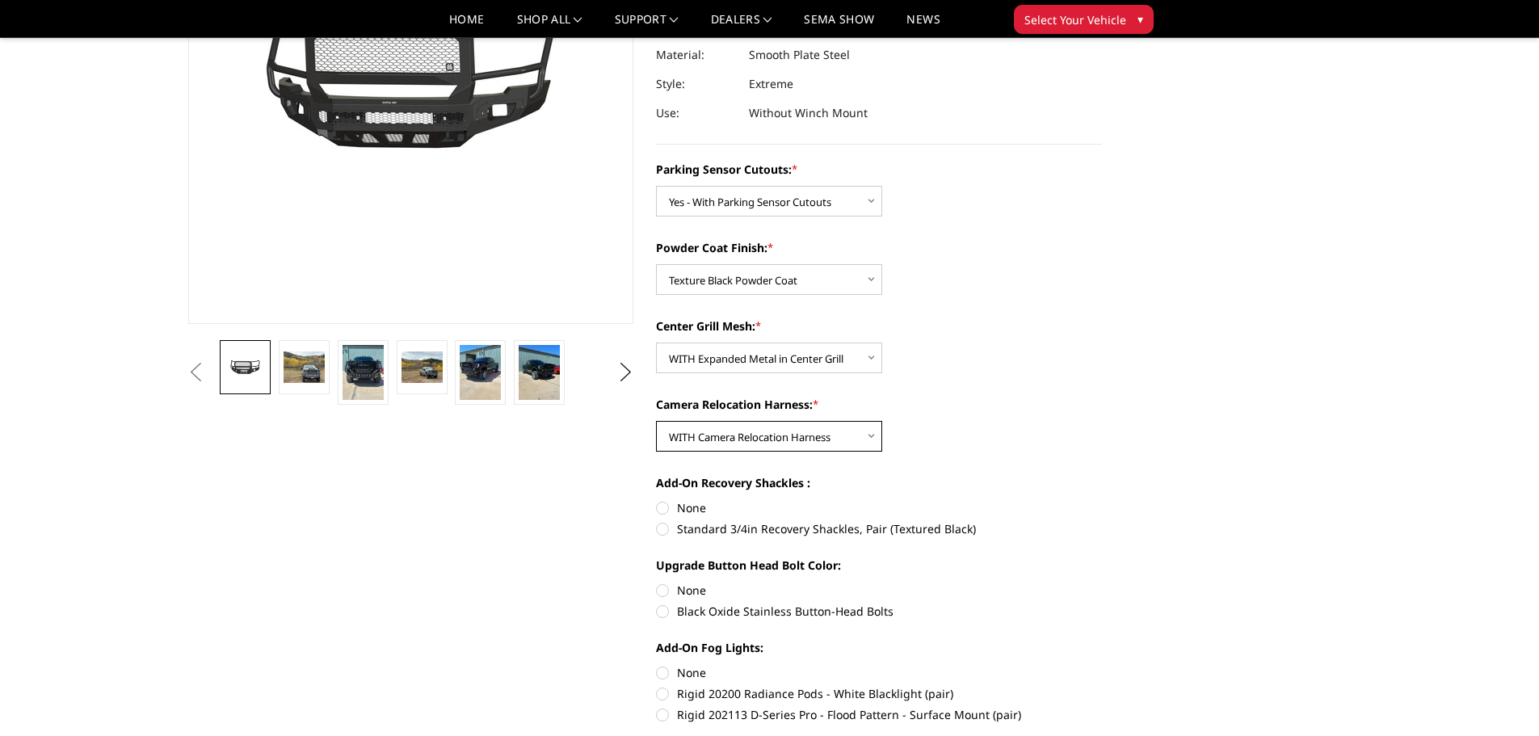
click at [656, 421] on select "Choose Options WITH Camera Relocation Harness WITHOUT Camera Relocation Harness" at bounding box center [769, 436] width 226 height 31
click at [687, 502] on label "None" at bounding box center [879, 507] width 446 height 17
click at [657, 500] on input "None" at bounding box center [656, 499] width 1 height 1
radio input "true"
click at [697, 531] on label "Standard 3/4in Recovery Shackles, Pair (Textured Black)" at bounding box center [879, 528] width 446 height 17
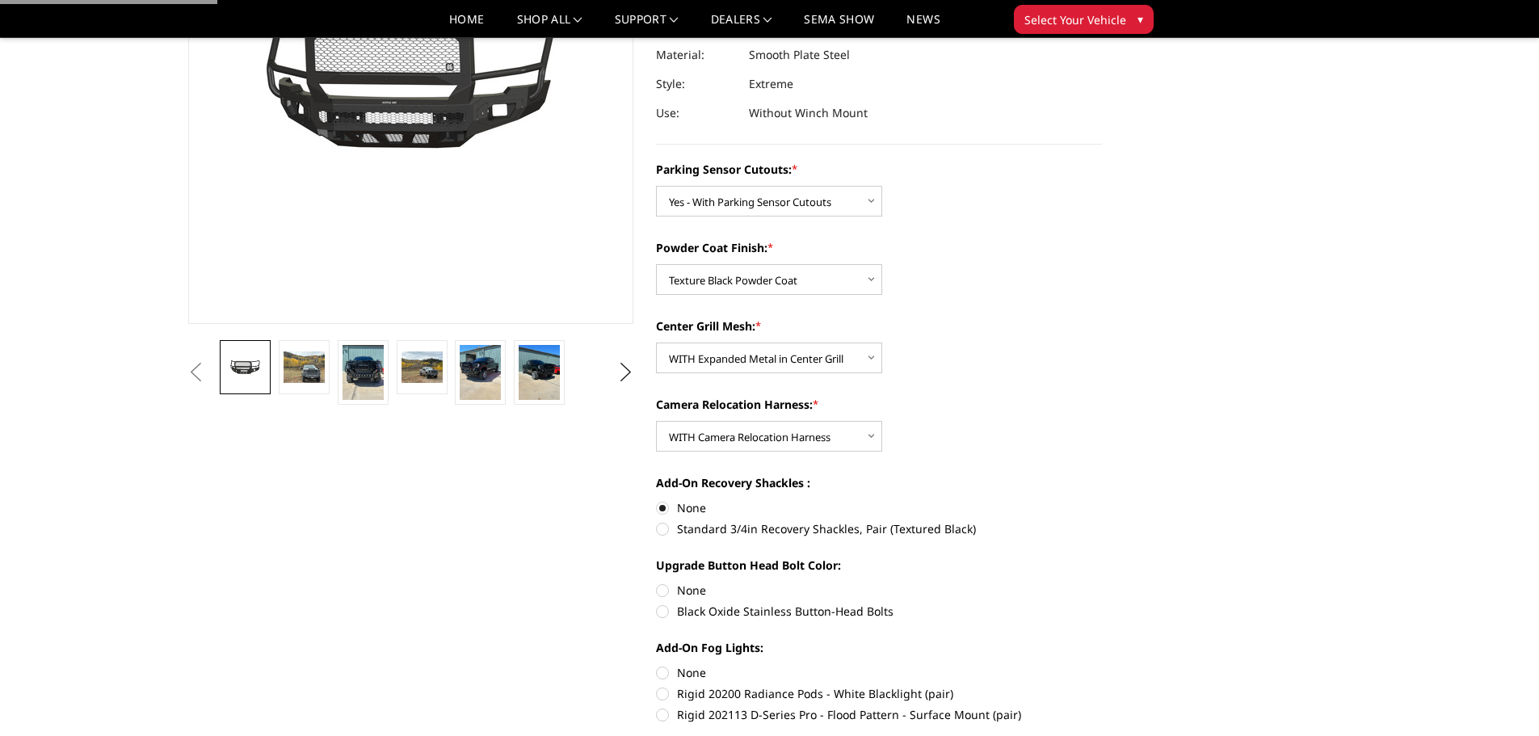
click at [1102, 500] on input "Standard 3/4in Recovery Shackles, Pair (Textured Black)" at bounding box center [1102, 499] width 1 height 1
radio input "true"
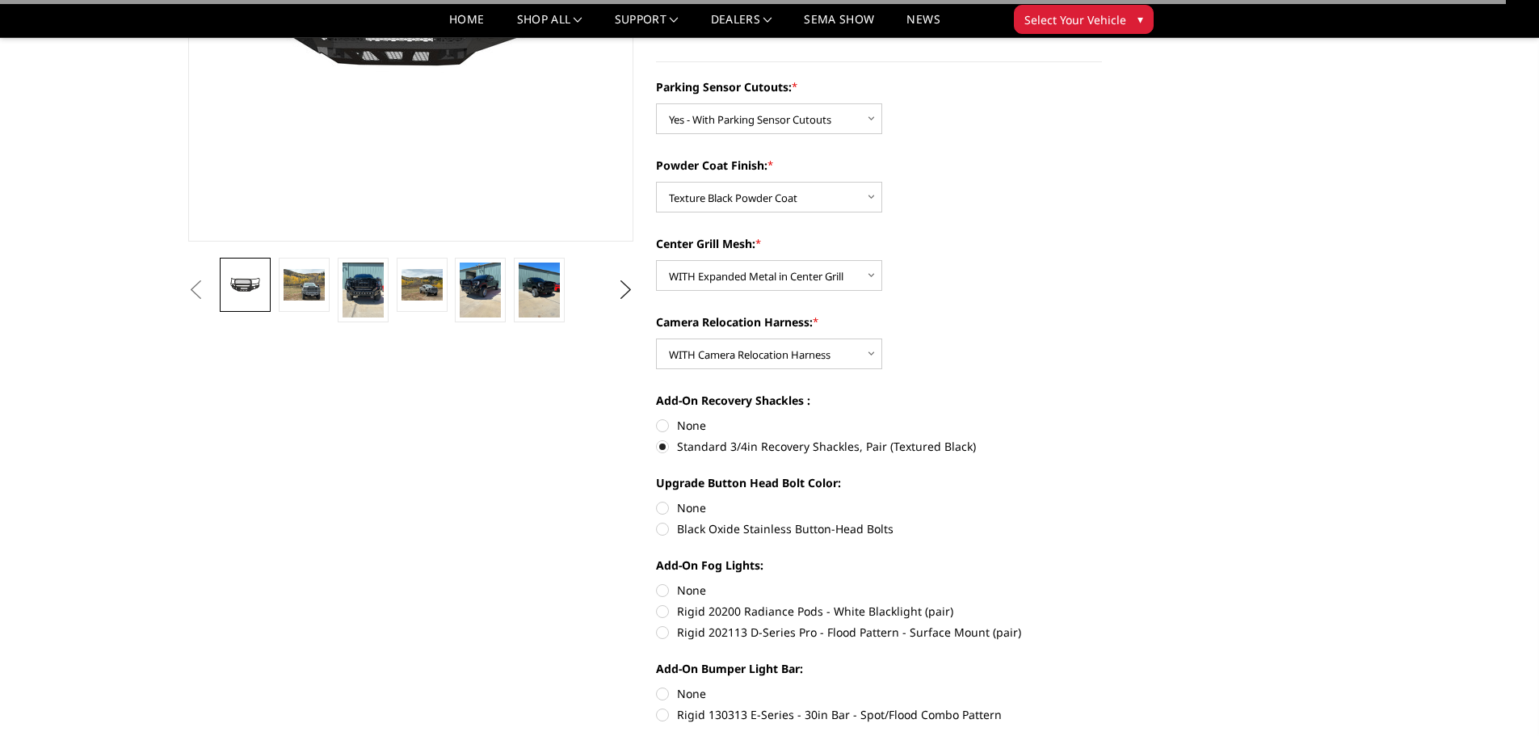
scroll to position [404, 0]
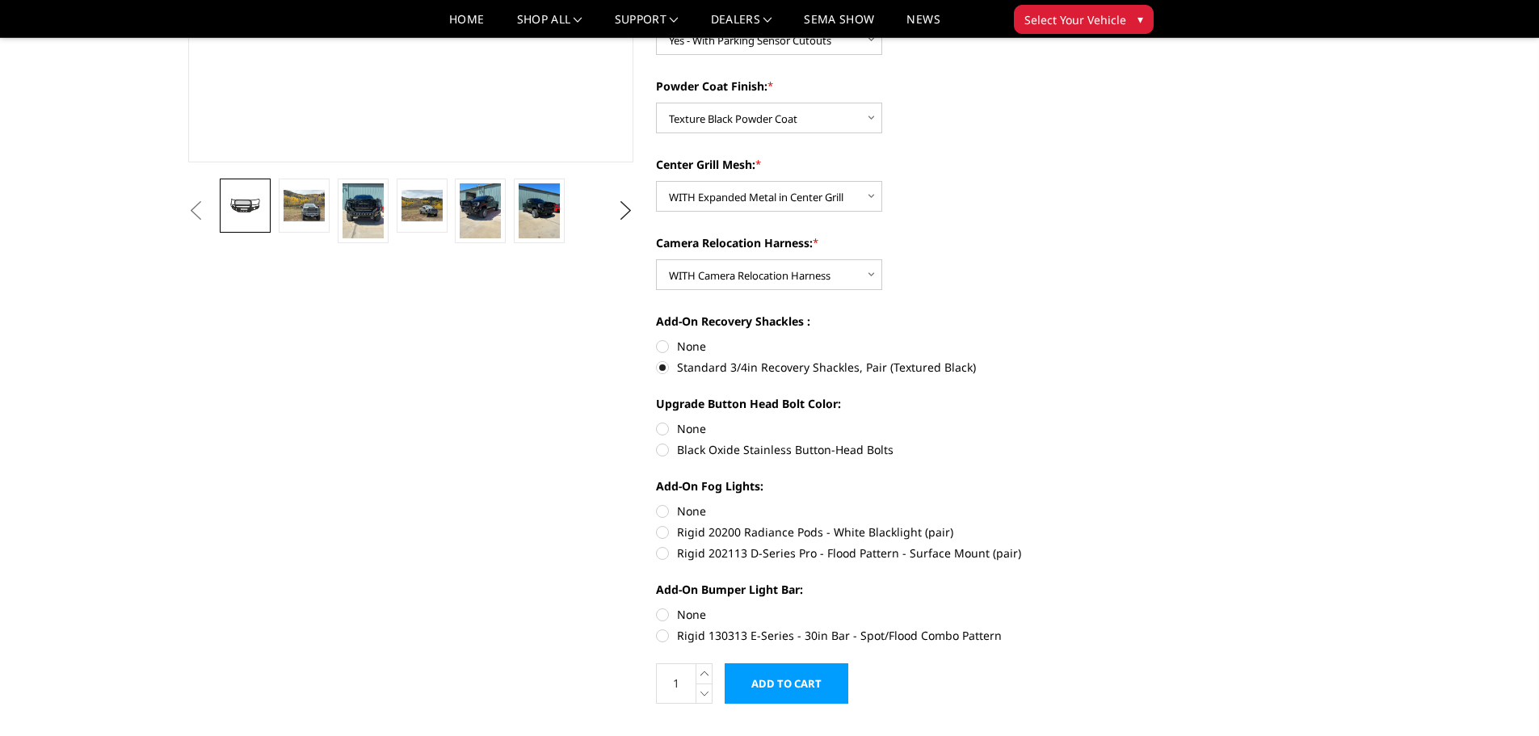
click at [686, 430] on label "None" at bounding box center [879, 428] width 446 height 17
click at [657, 421] on input "None" at bounding box center [656, 420] width 1 height 1
radio input "true"
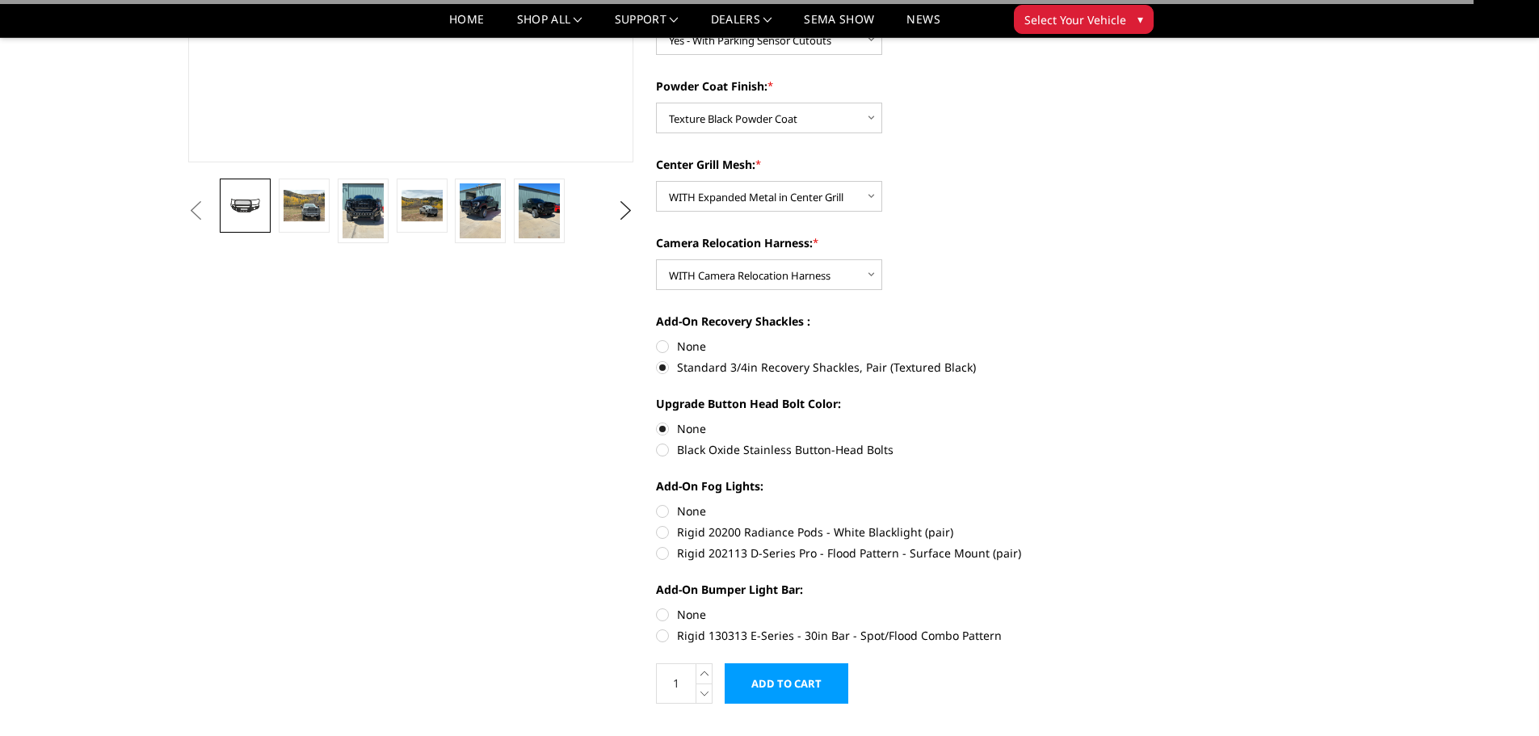
click at [701, 503] on label "None" at bounding box center [879, 510] width 446 height 17
click at [657, 503] on input "None" at bounding box center [656, 502] width 1 height 1
radio input "true"
click at [688, 619] on label "None" at bounding box center [879, 614] width 446 height 17
click at [657, 607] on input "None" at bounding box center [656, 606] width 1 height 1
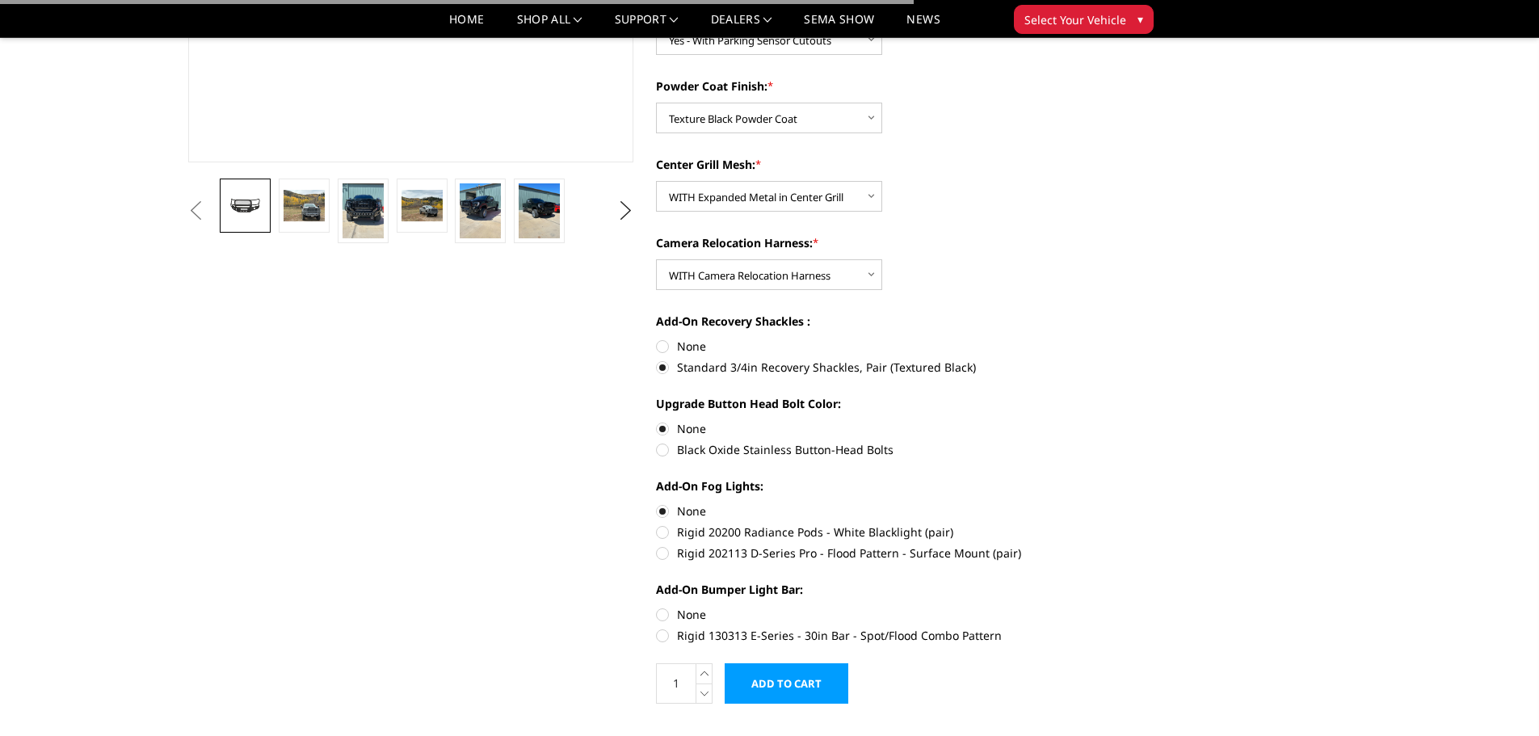
radio input "true"
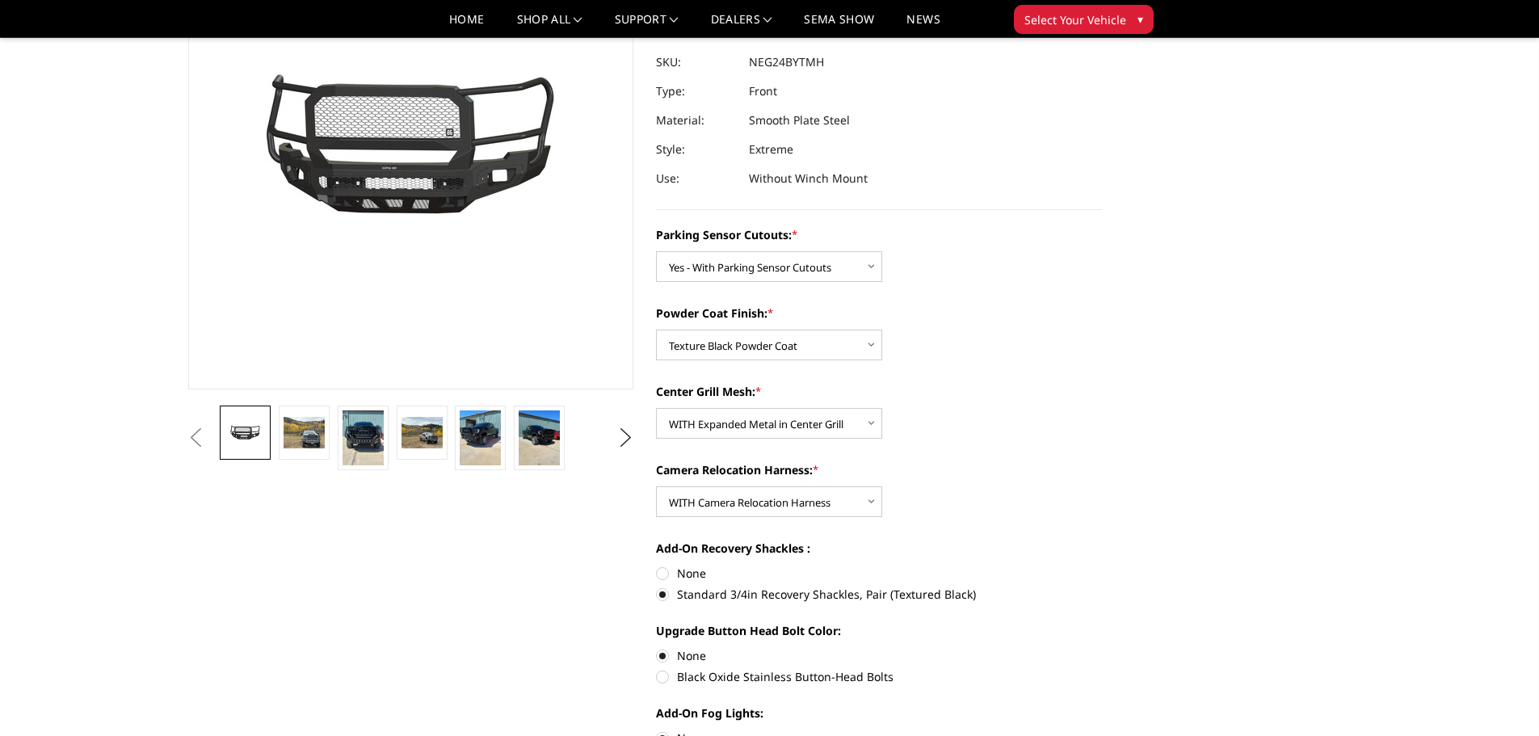
scroll to position [0, 0]
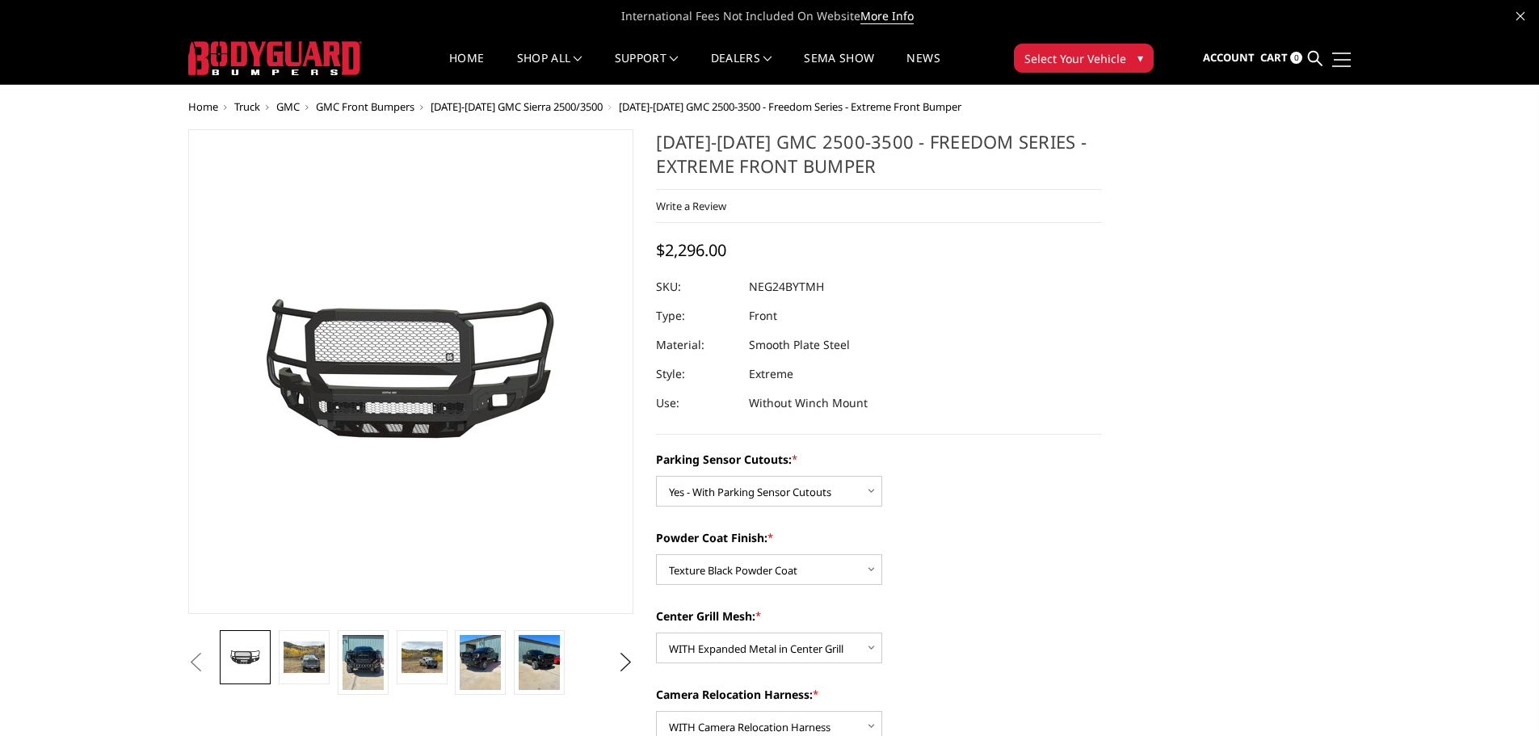
click at [1344, 57] on link at bounding box center [1339, 59] width 23 height 17
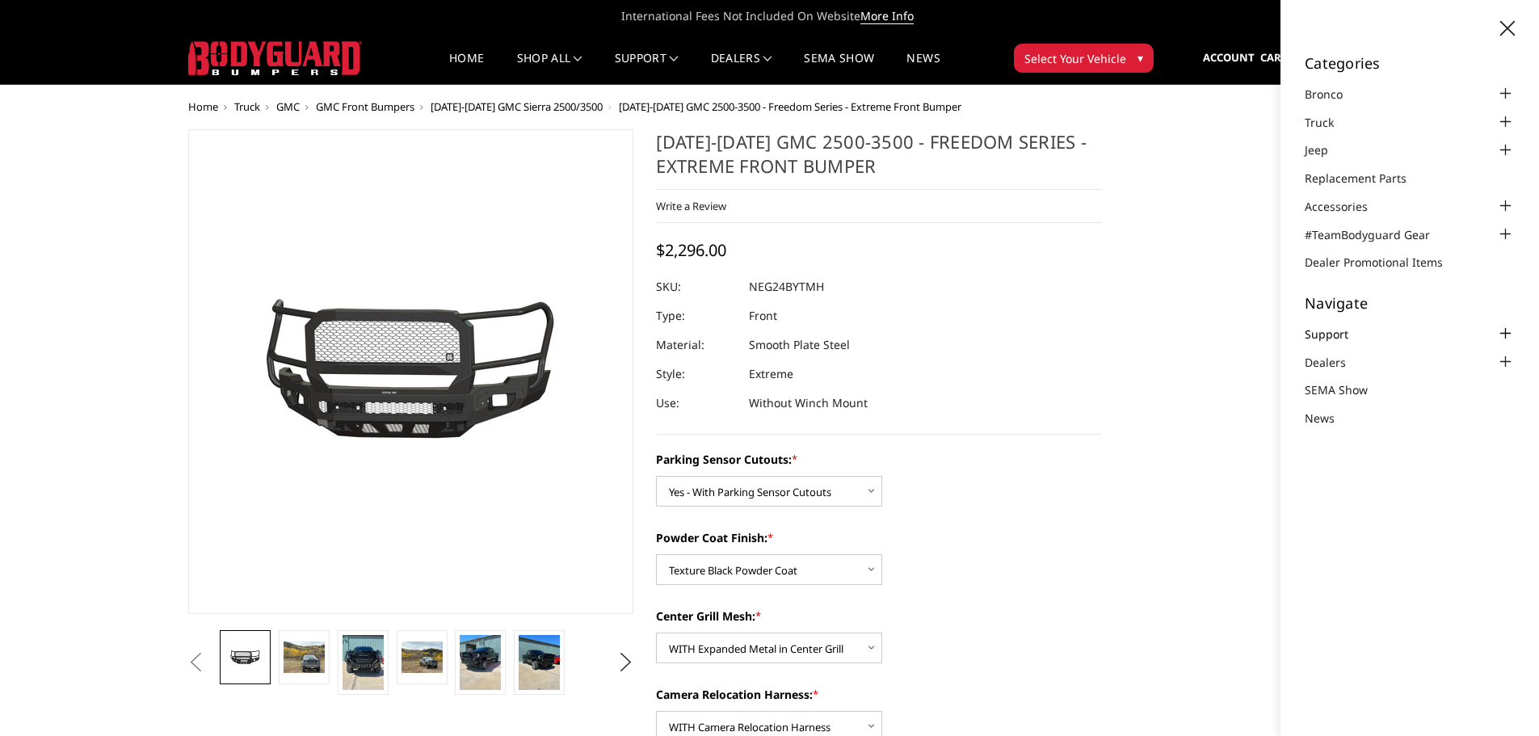
click at [1336, 333] on link "Support" at bounding box center [1336, 333] width 64 height 17
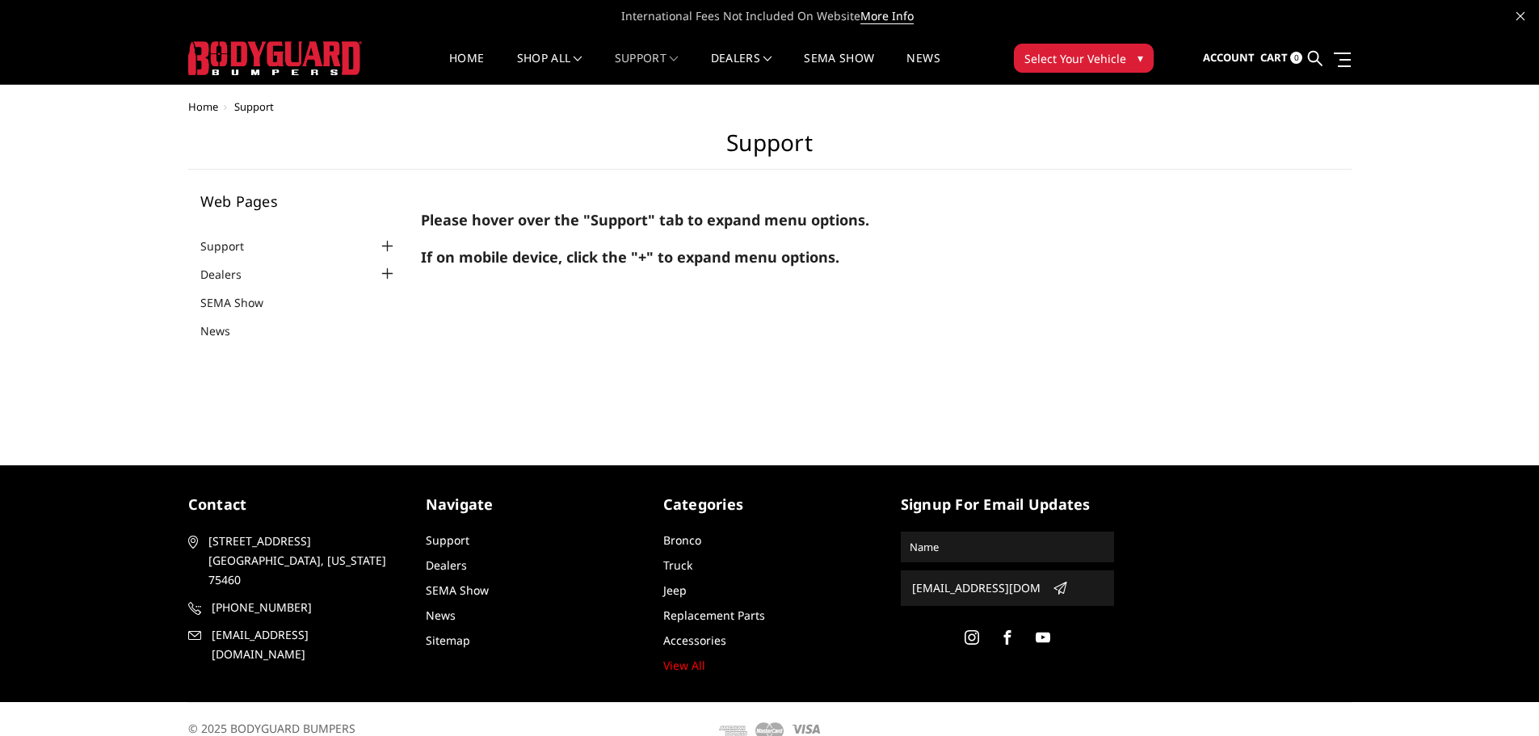
click at [390, 242] on div at bounding box center [386, 246] width 19 height 19
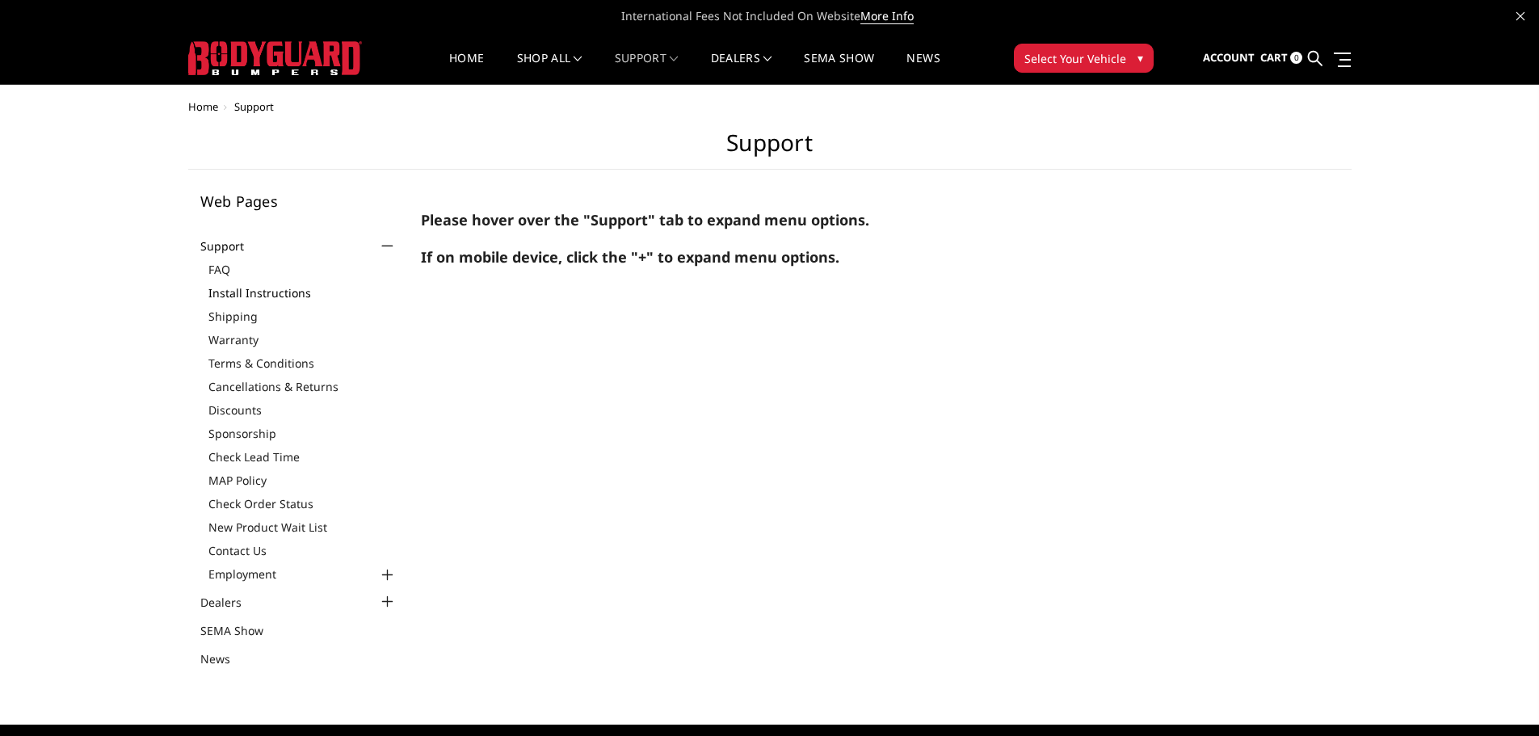
click at [271, 296] on link "Install Instructions" at bounding box center [302, 292] width 189 height 17
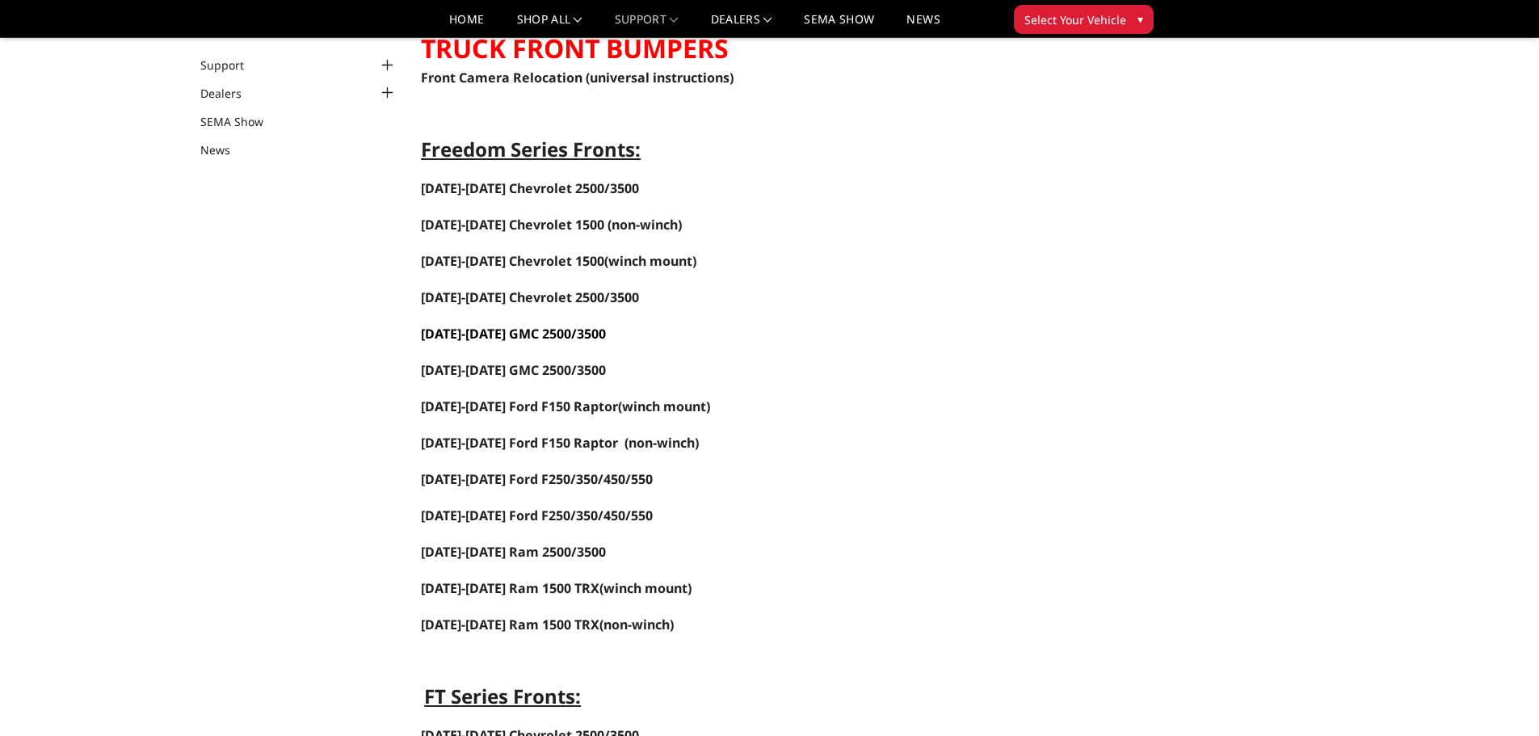
scroll to position [162, 0]
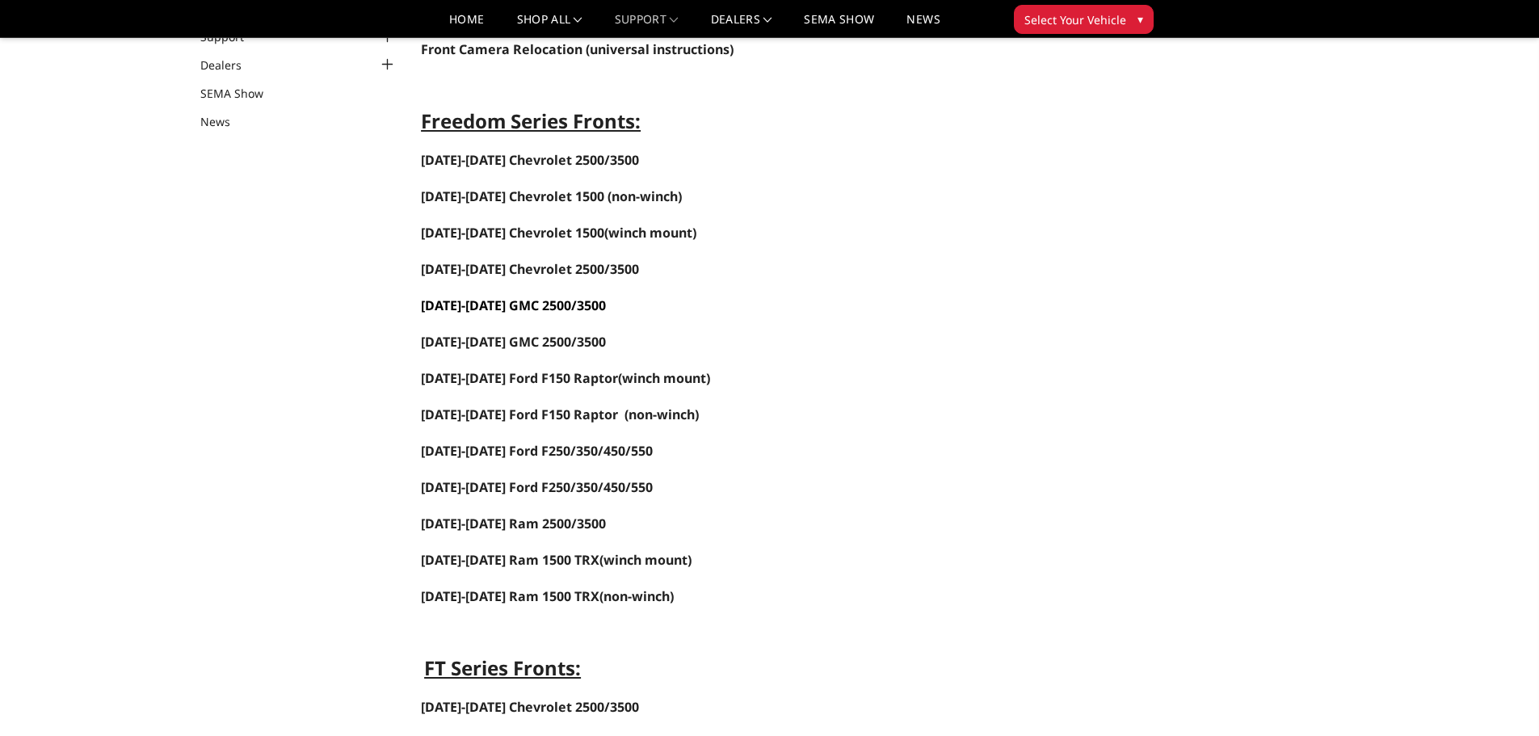
click at [541, 308] on link "2024-2025 GMC 2500/3500" at bounding box center [513, 305] width 185 height 18
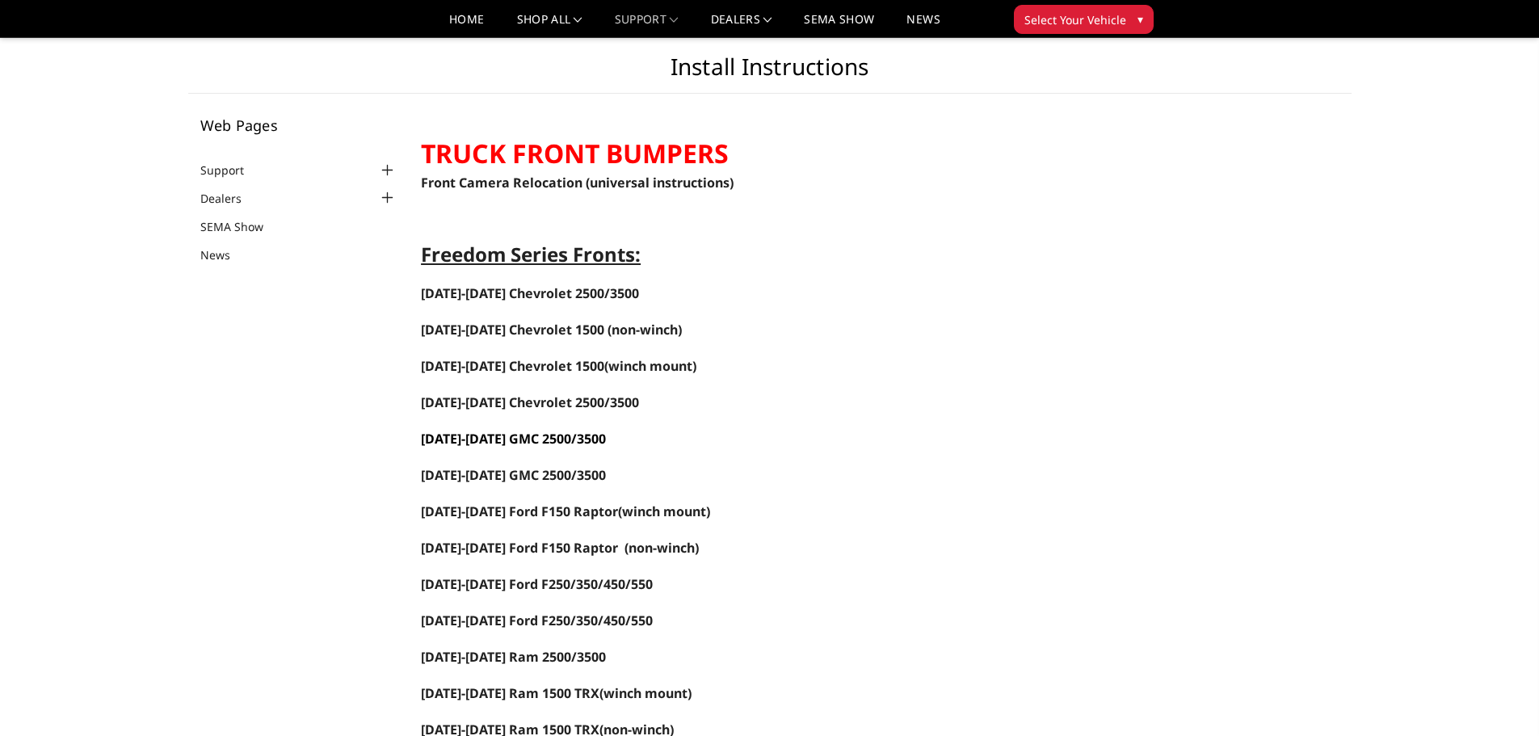
scroll to position [0, 0]
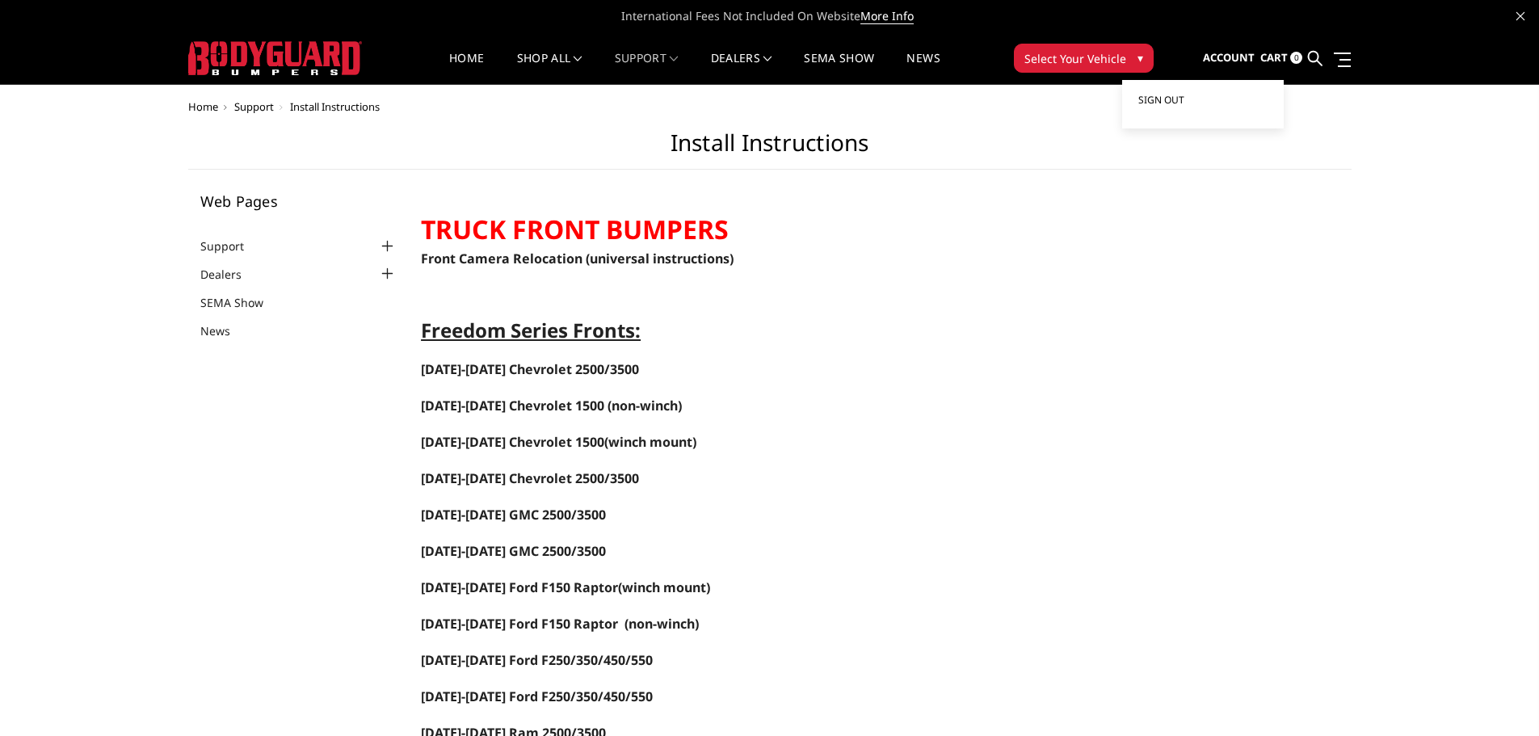
click at [1178, 104] on span "Sign out" at bounding box center [1161, 100] width 46 height 14
